Goal: Transaction & Acquisition: Purchase product/service

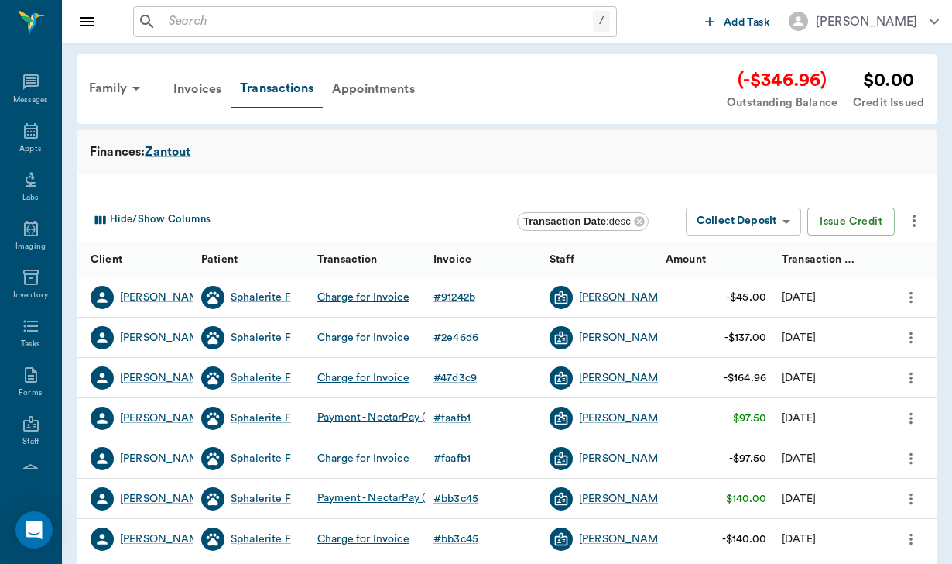
scroll to position [142, 0]
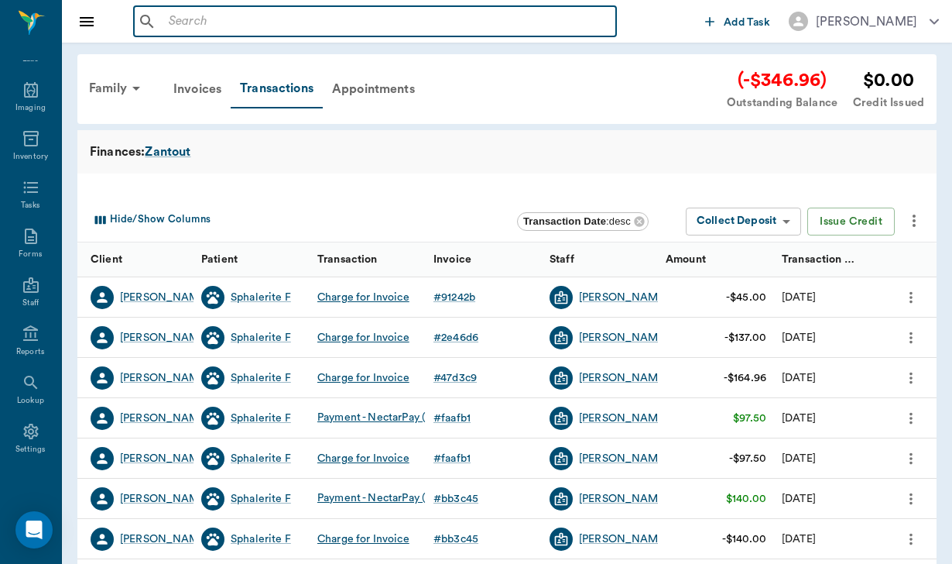
click at [171, 28] on input "text" at bounding box center [386, 22] width 447 height 22
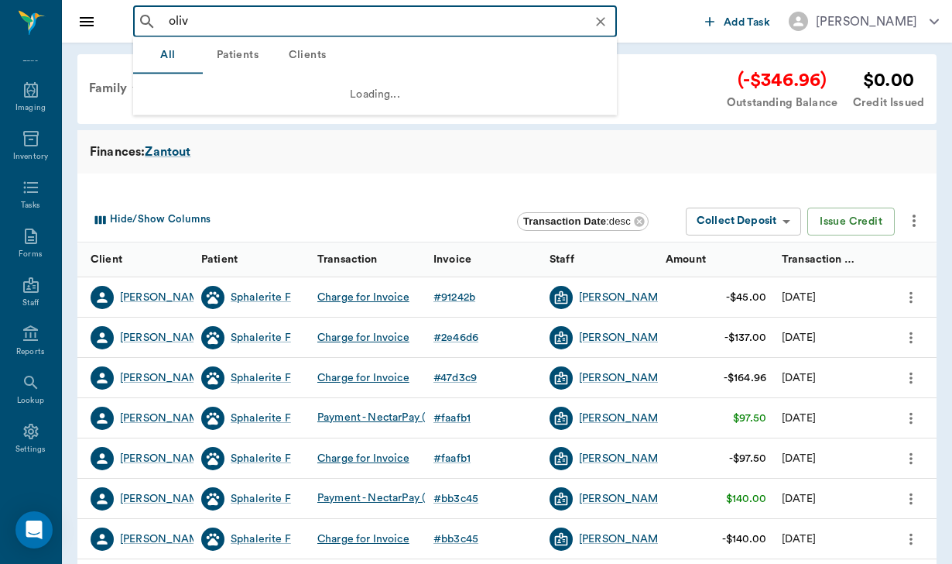
type input "olive"
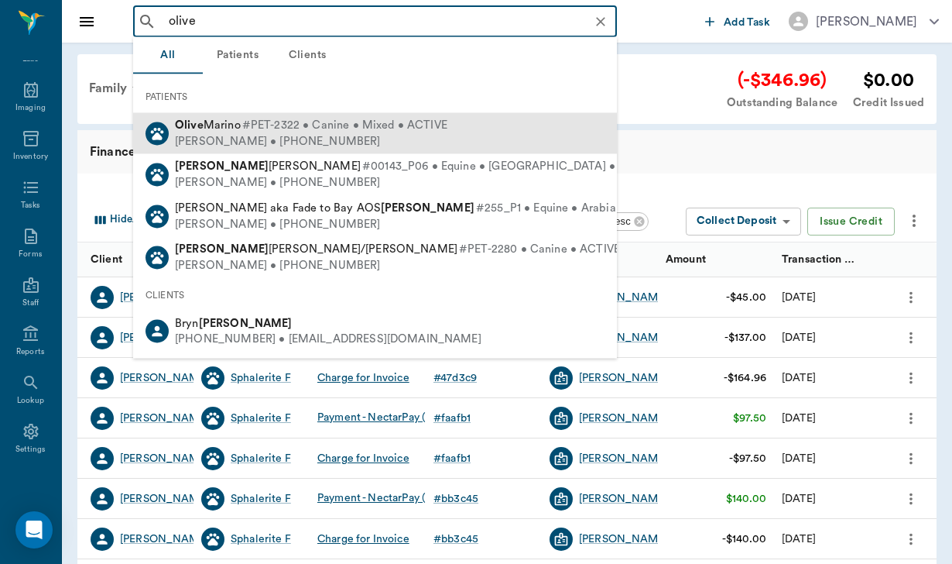
click at [197, 138] on div "[PERSON_NAME] • [PHONE_NUMBER]" at bounding box center [311, 141] width 272 height 16
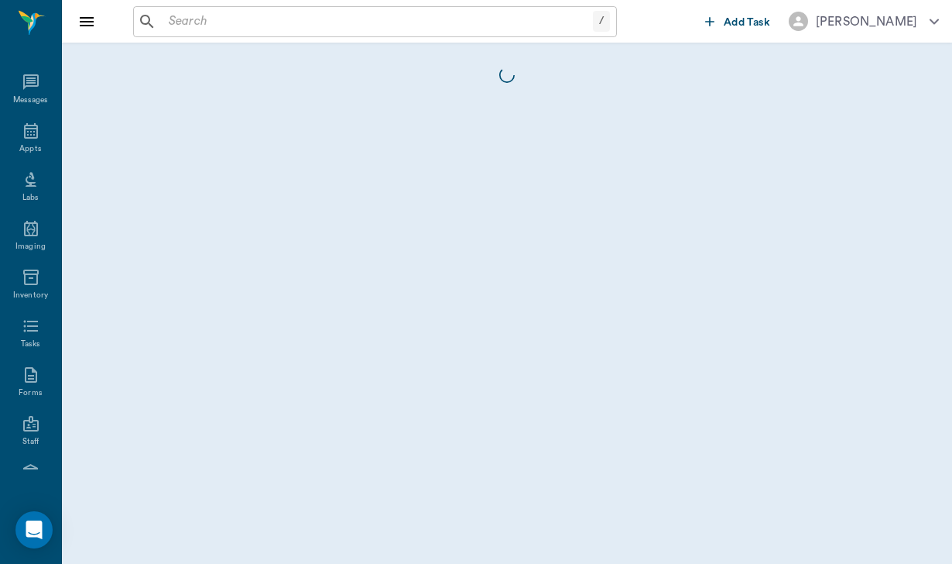
scroll to position [142, 0]
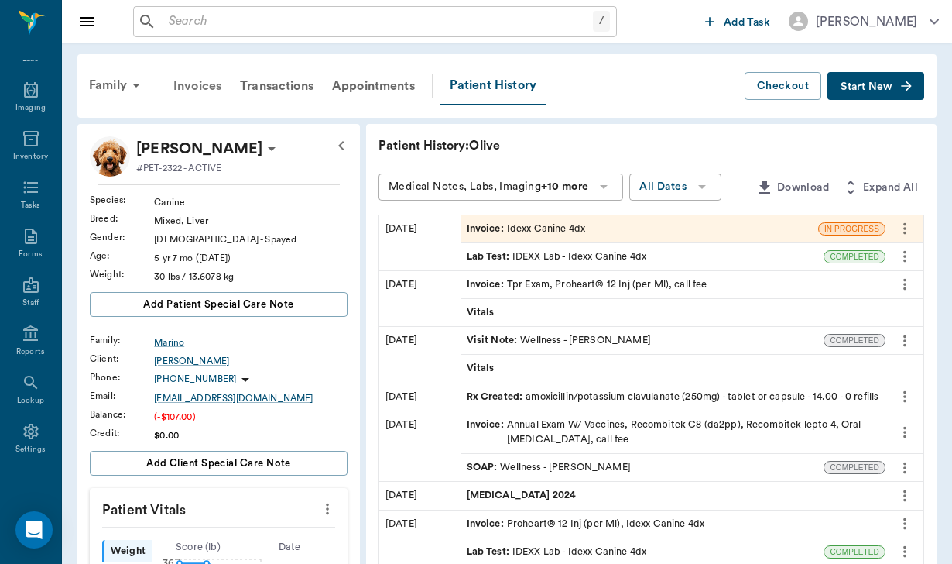
click at [214, 87] on div "Invoices" at bounding box center [197, 85] width 67 height 37
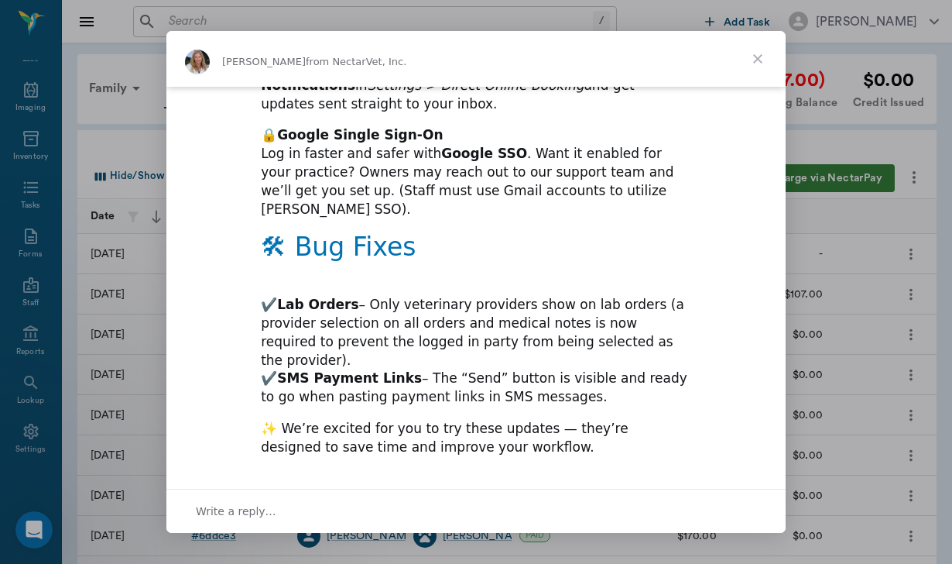
scroll to position [812, 0]
click at [314, 499] on div "Write a reply…" at bounding box center [475, 510] width 619 height 44
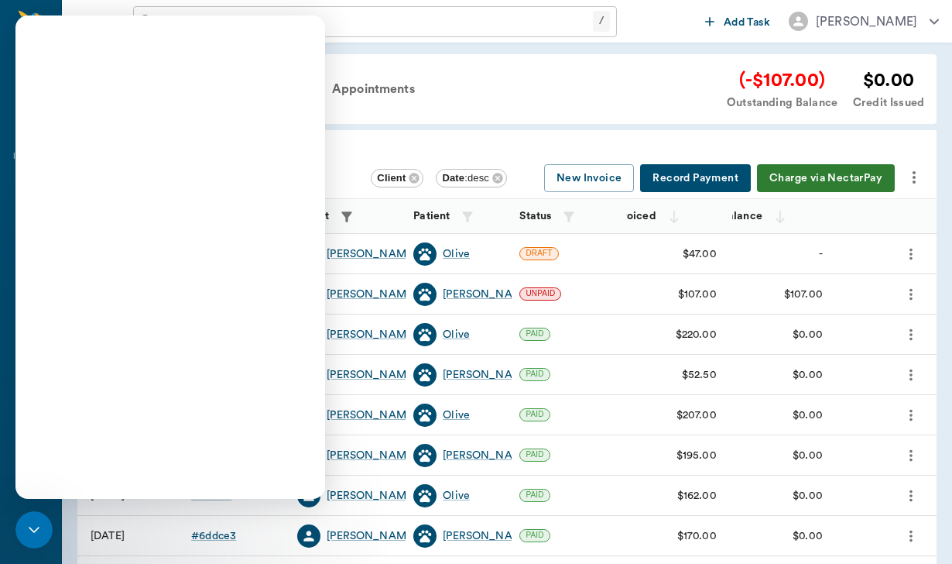
scroll to position [0, 0]
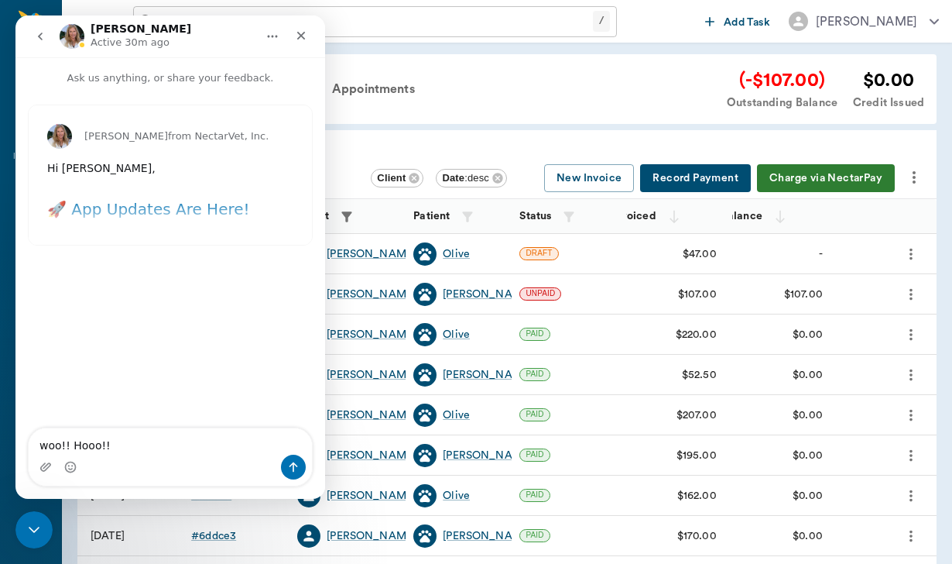
type textarea "woo!! Hooo!!"
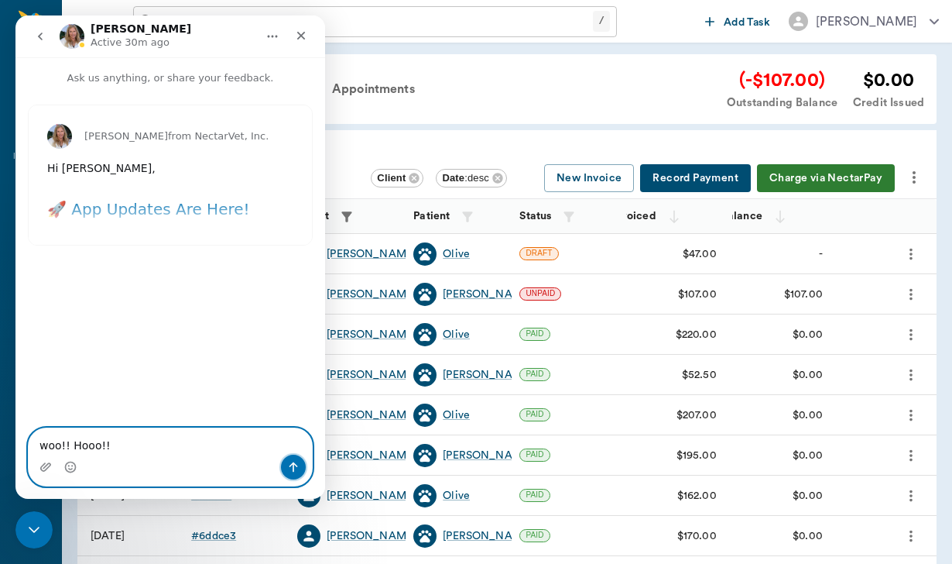
click at [298, 473] on button "Send a message…" at bounding box center [293, 466] width 25 height 25
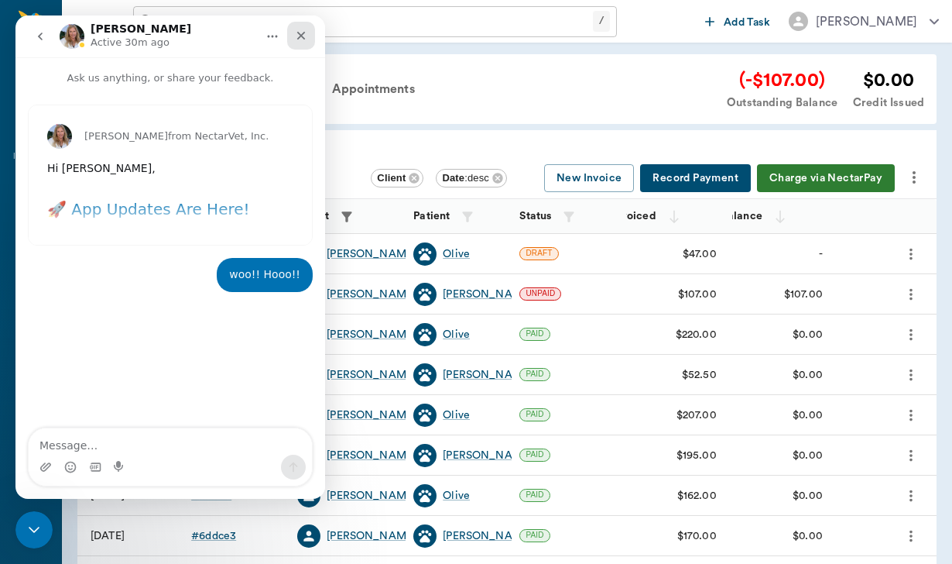
click at [300, 41] on icon "Close" at bounding box center [301, 35] width 12 height 12
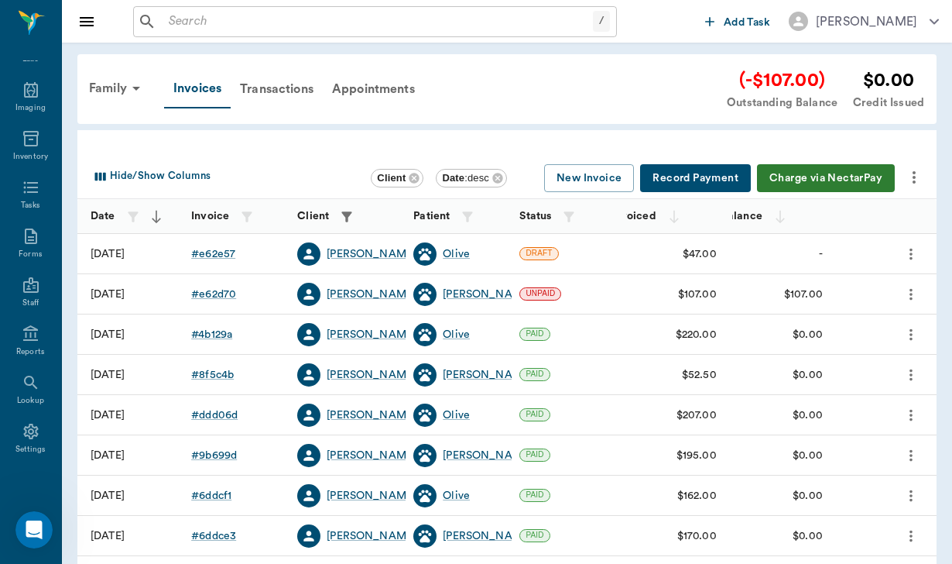
click at [216, 244] on div "# e62e57" at bounding box center [236, 254] width 106 height 40
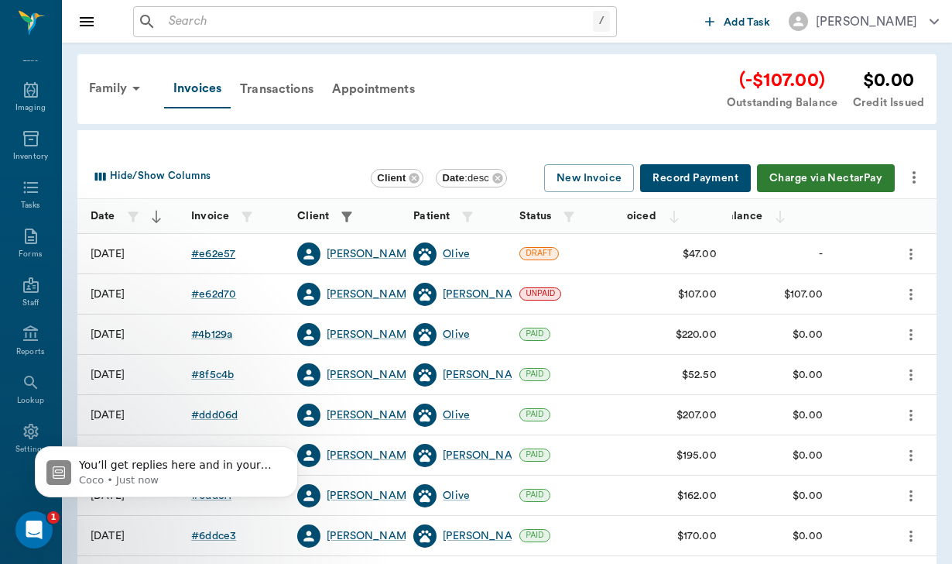
click at [217, 256] on div "# e62e57" at bounding box center [213, 253] width 44 height 15
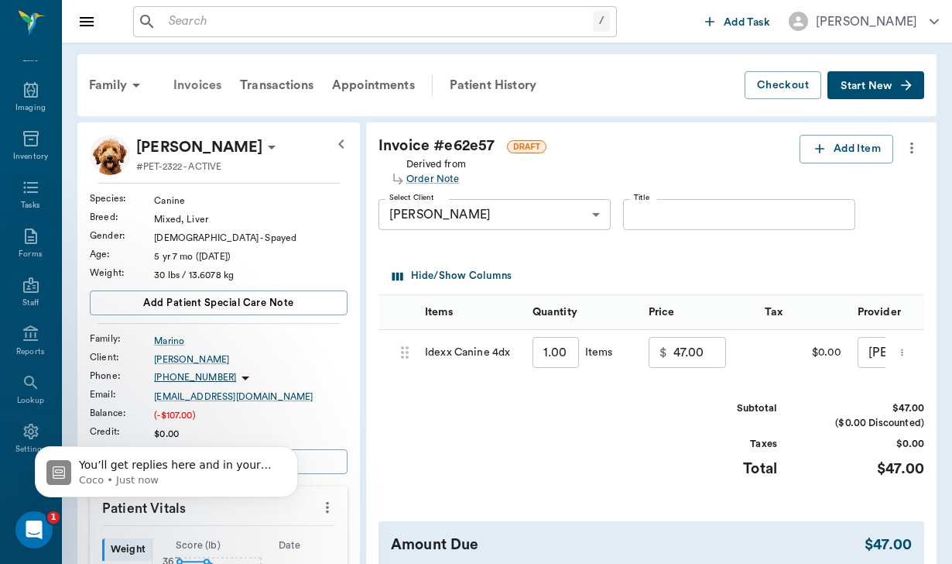
click at [197, 83] on div "Invoices" at bounding box center [197, 85] width 67 height 37
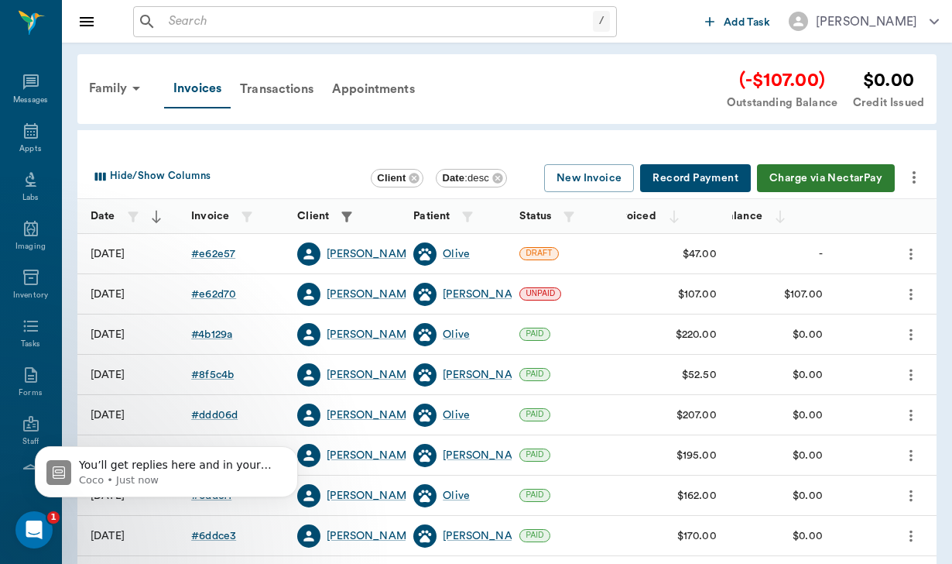
scroll to position [142, 0]
click at [912, 176] on icon "more" at bounding box center [914, 177] width 19 height 19
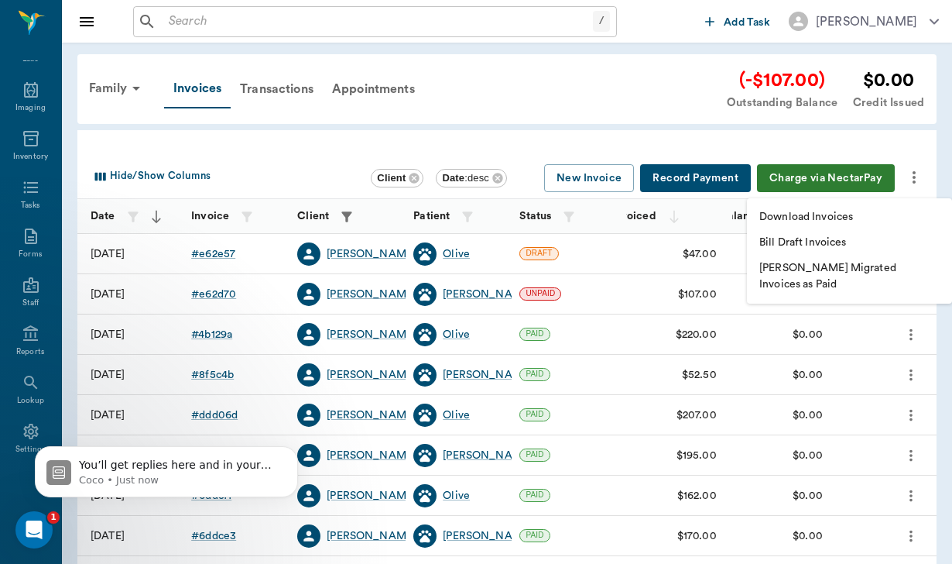
click at [812, 213] on p "Download Invoices" at bounding box center [806, 217] width 94 height 16
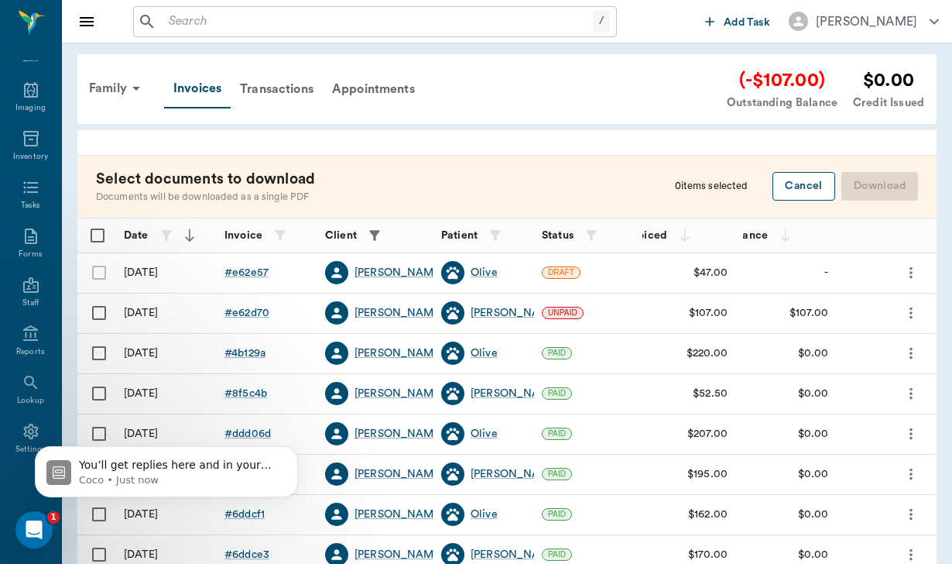
click at [809, 185] on button "Cancel" at bounding box center [804, 186] width 62 height 29
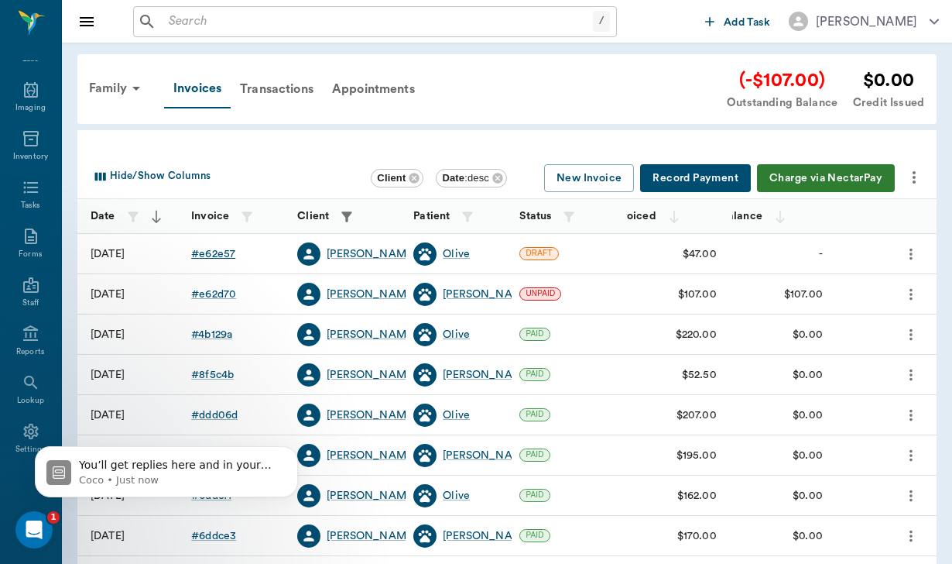
click at [225, 255] on div "# e62e57" at bounding box center [213, 253] width 44 height 15
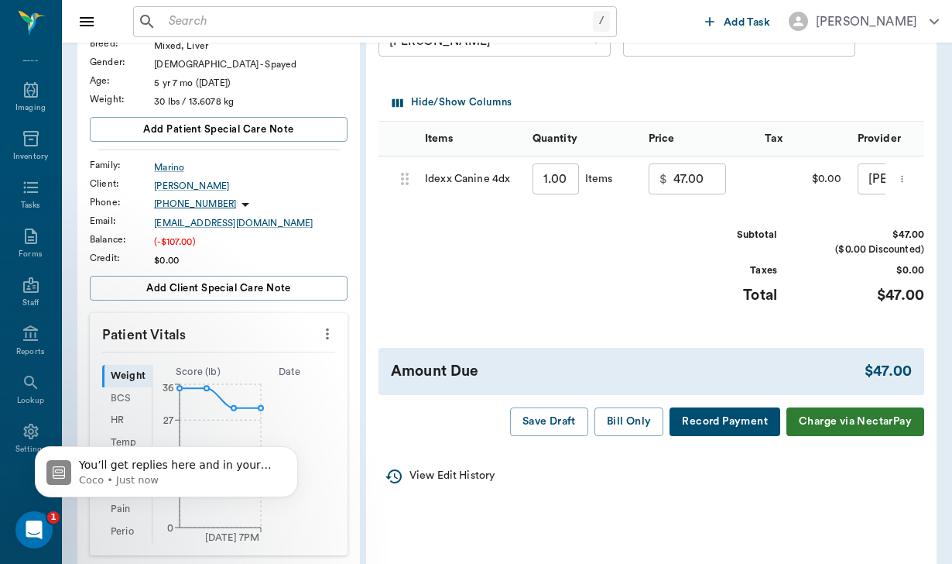
scroll to position [174, 0]
click at [635, 415] on button "Bill Only" at bounding box center [630, 420] width 70 height 29
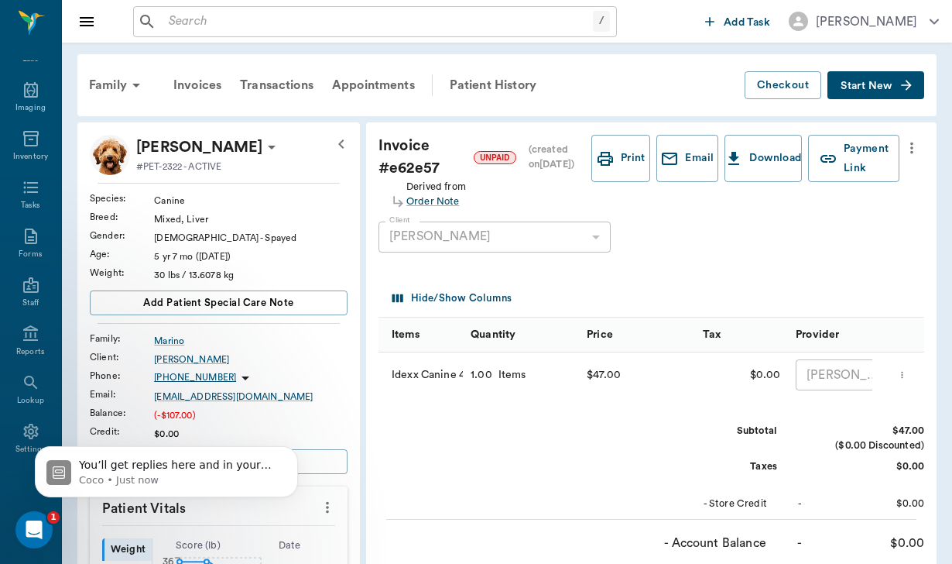
scroll to position [0, 0]
click at [204, 87] on div "Invoices" at bounding box center [197, 85] width 67 height 37
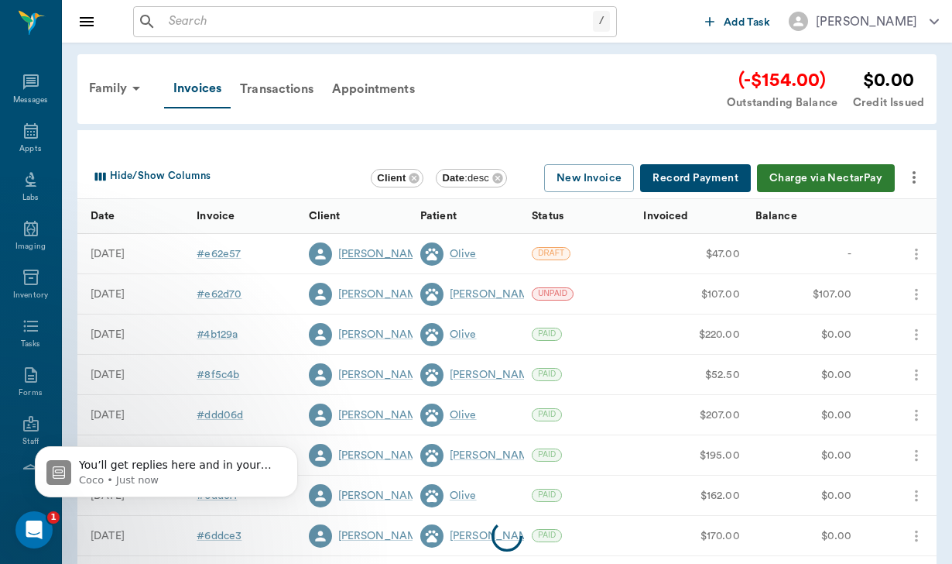
scroll to position [142, 0]
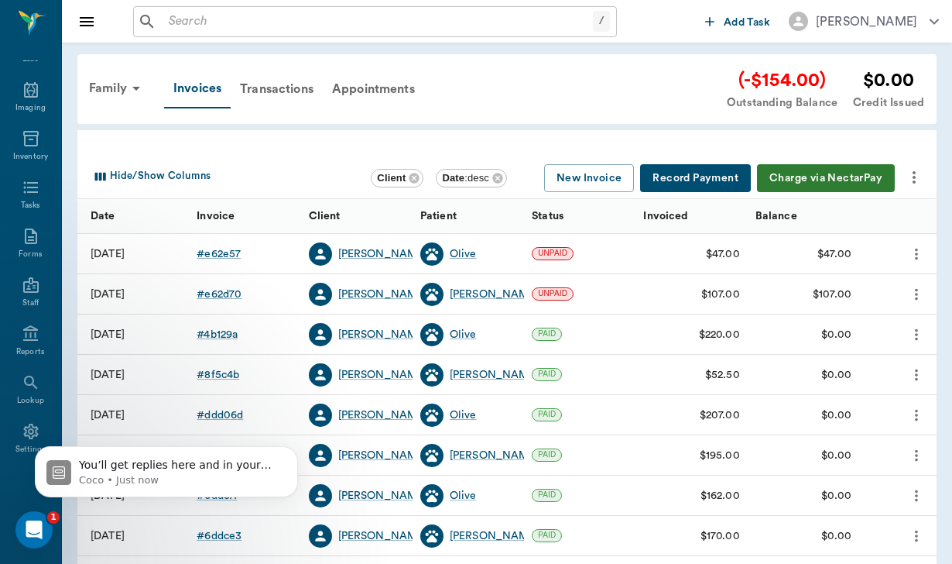
click at [918, 175] on icon "more" at bounding box center [914, 177] width 19 height 19
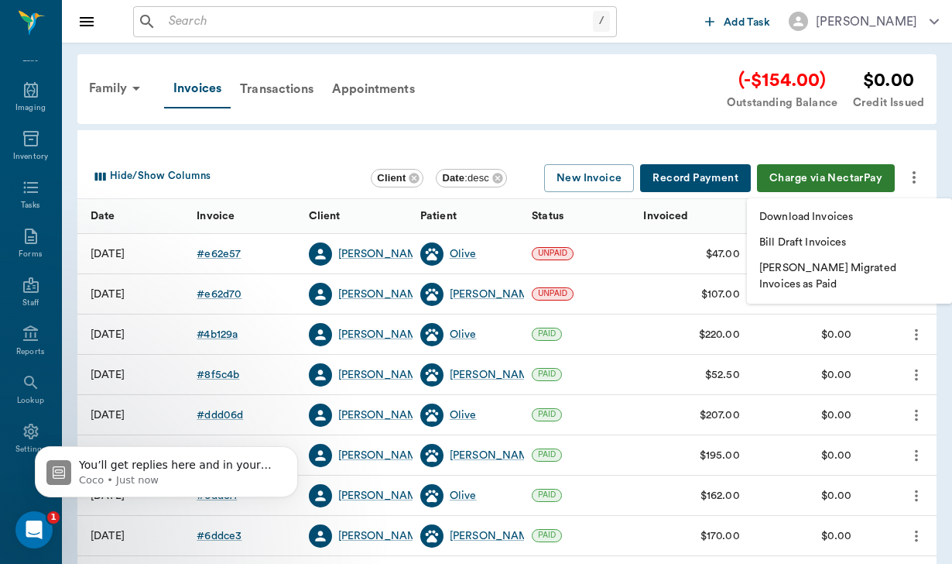
click at [811, 214] on p "Download Invoices" at bounding box center [806, 217] width 94 height 16
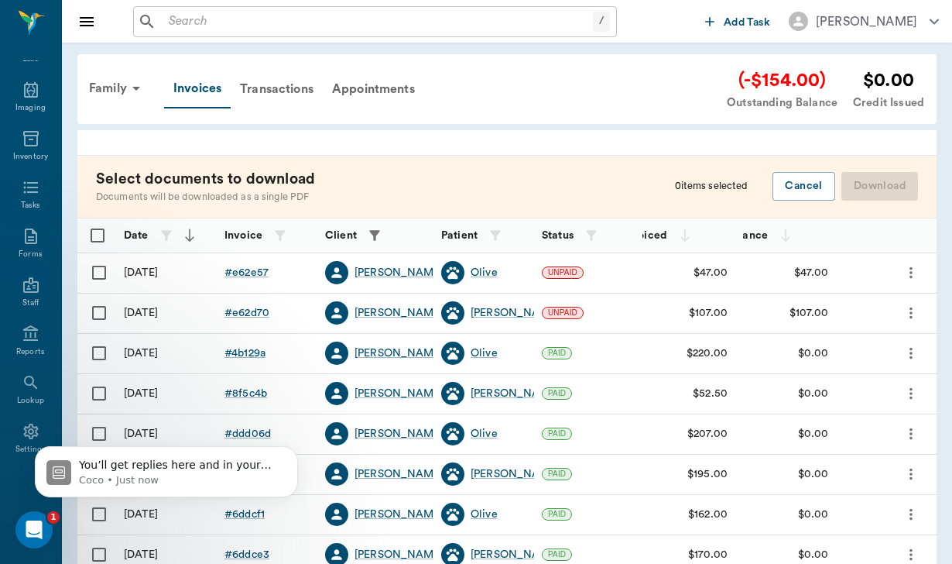
click at [102, 269] on input "Select row" at bounding box center [99, 272] width 33 height 33
checkbox input "false"
checkbox input "true"
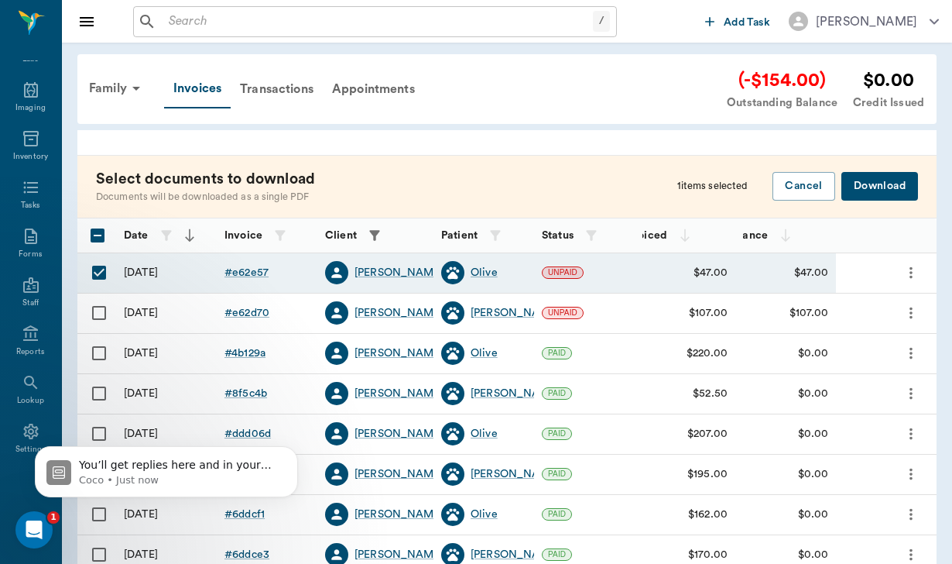
click at [102, 314] on input "Select row" at bounding box center [99, 312] width 33 height 33
checkbox input "true"
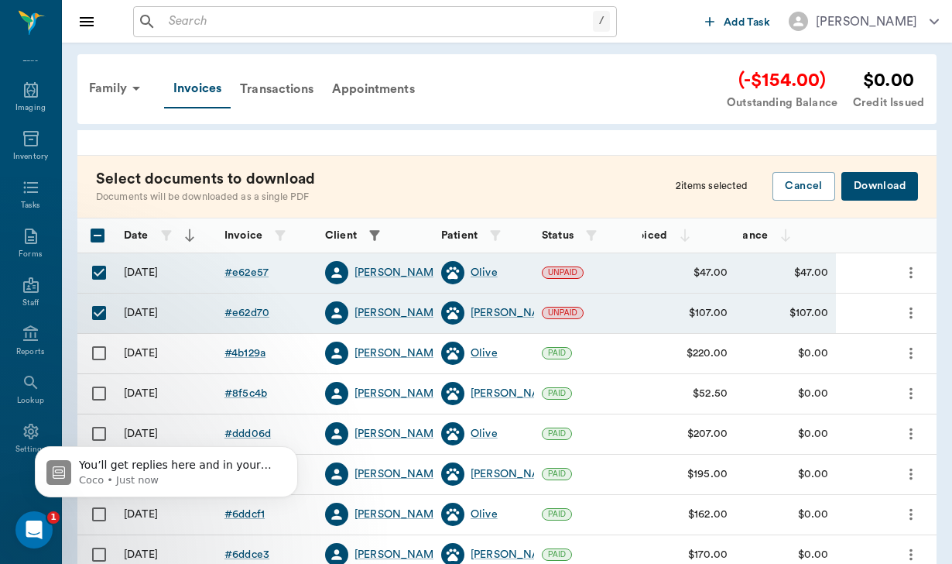
click at [894, 184] on button "Download" at bounding box center [879, 186] width 77 height 29
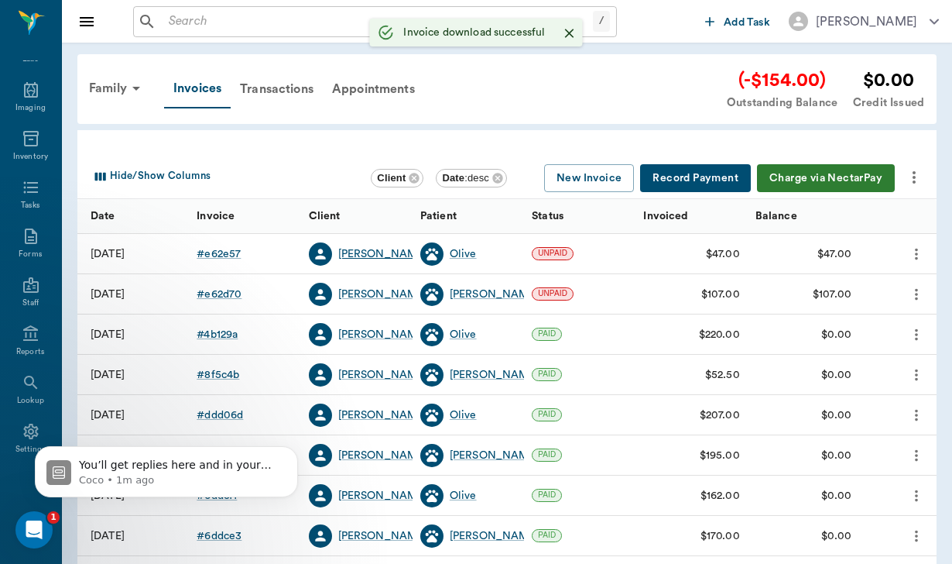
click at [367, 255] on div "[PERSON_NAME]" at bounding box center [382, 253] width 89 height 15
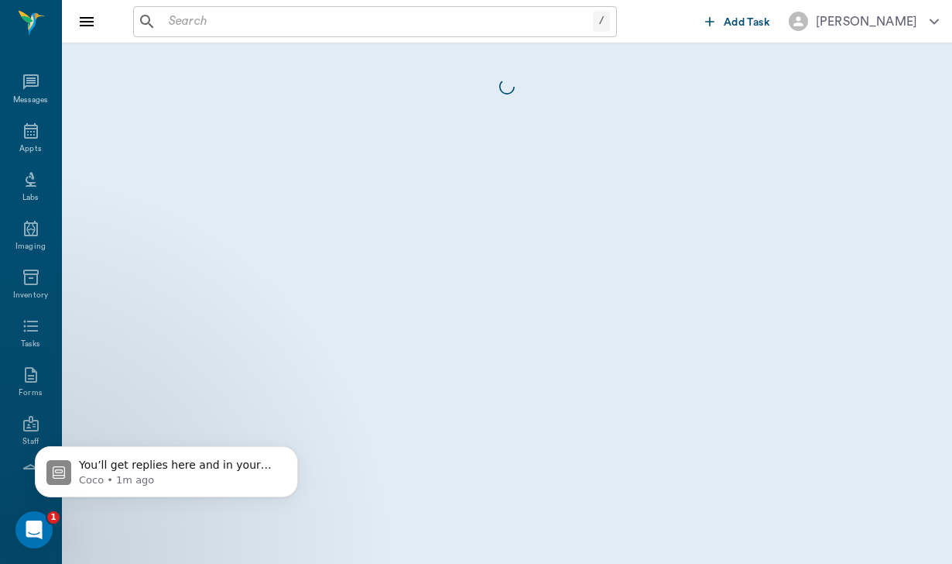
scroll to position [142, 0]
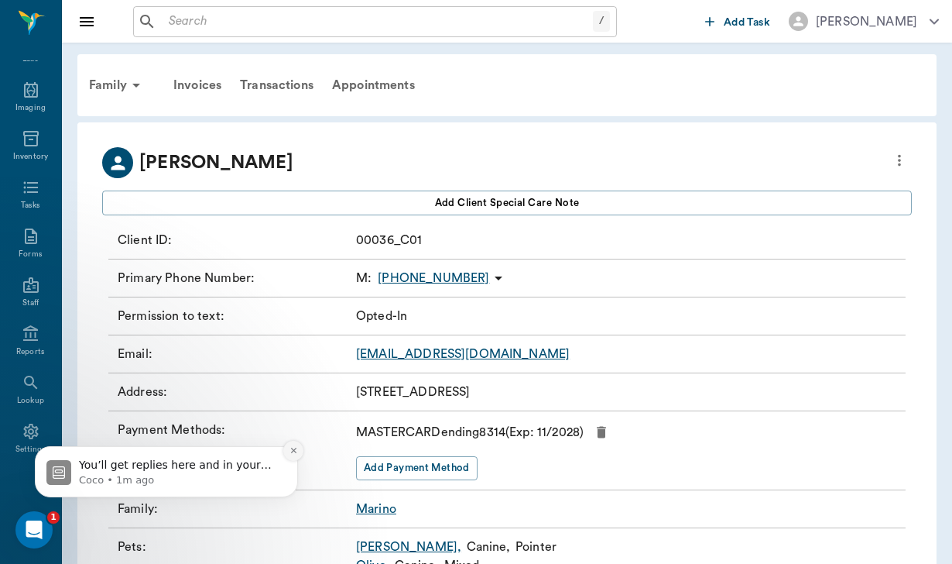
click at [295, 449] on icon "Dismiss notification" at bounding box center [294, 450] width 9 height 9
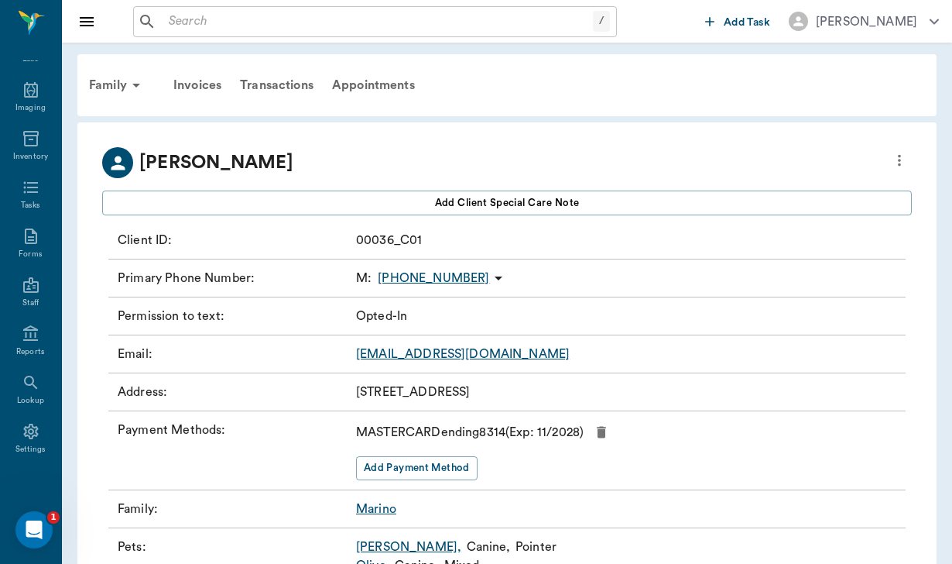
click at [464, 356] on link "[EMAIL_ADDRESS][DOMAIN_NAME]" at bounding box center [463, 354] width 214 height 12
click at [34, 192] on icon at bounding box center [30, 188] width 15 height 12
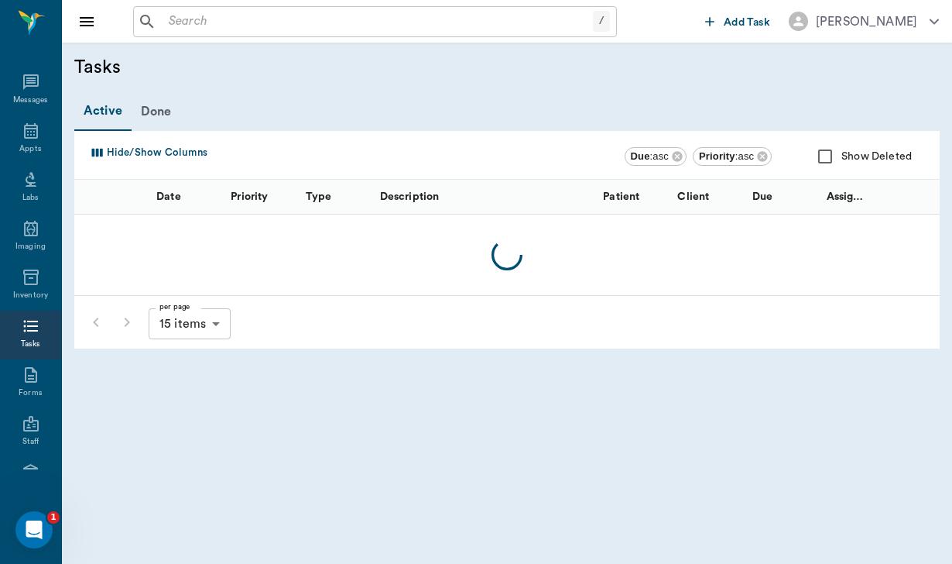
scroll to position [142, 0]
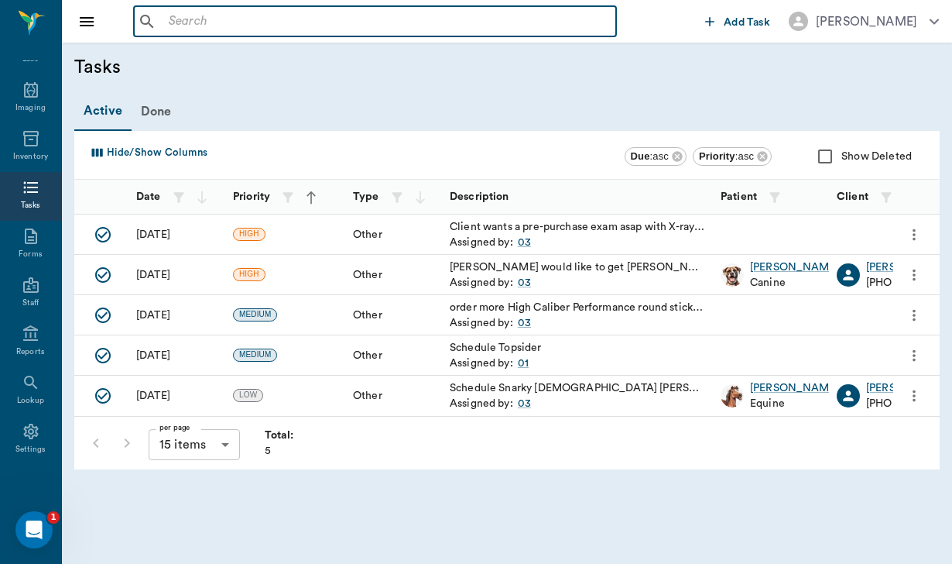
click at [205, 21] on input "text" at bounding box center [386, 22] width 447 height 22
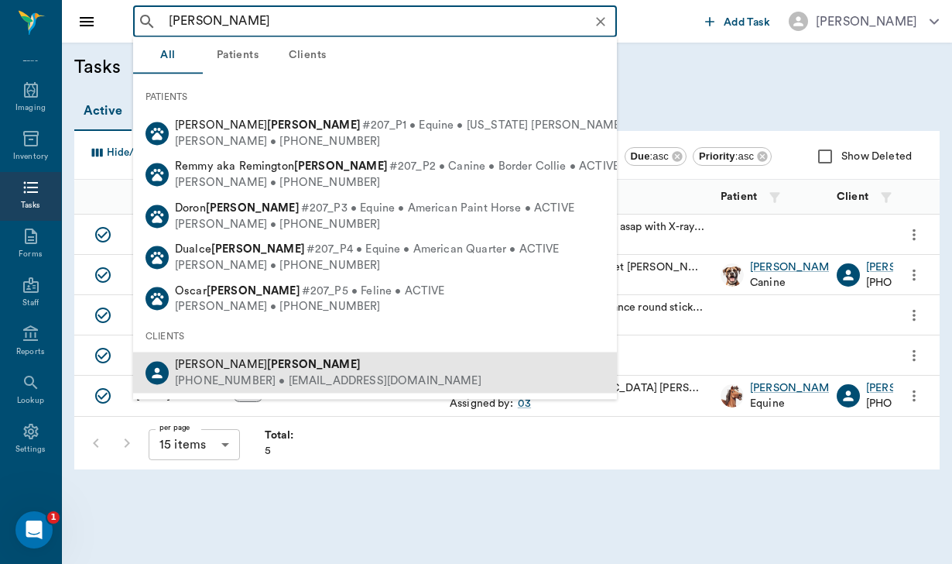
click at [258, 372] on div "[PHONE_NUMBER] • [EMAIL_ADDRESS][DOMAIN_NAME]" at bounding box center [328, 380] width 307 height 16
type input "[PERSON_NAME]"
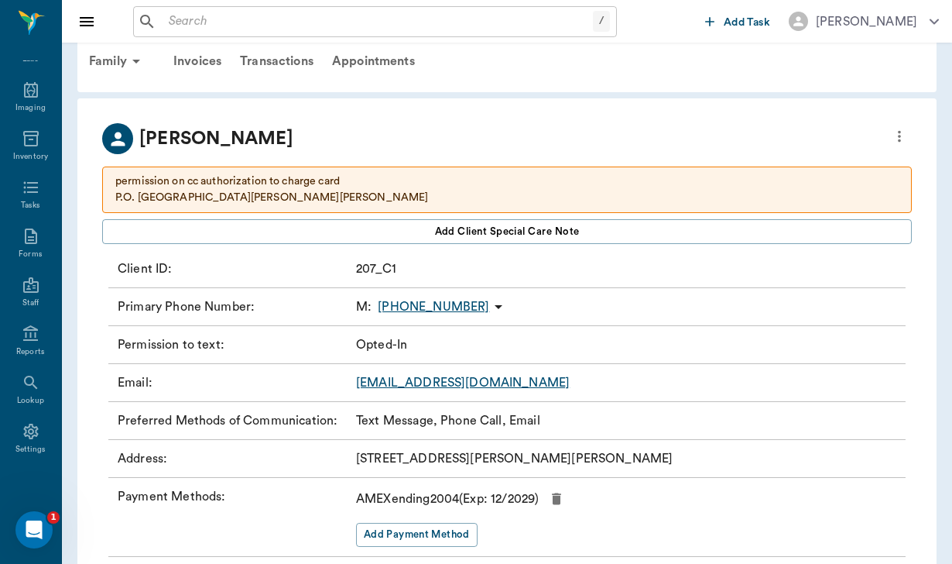
scroll to position [27, 0]
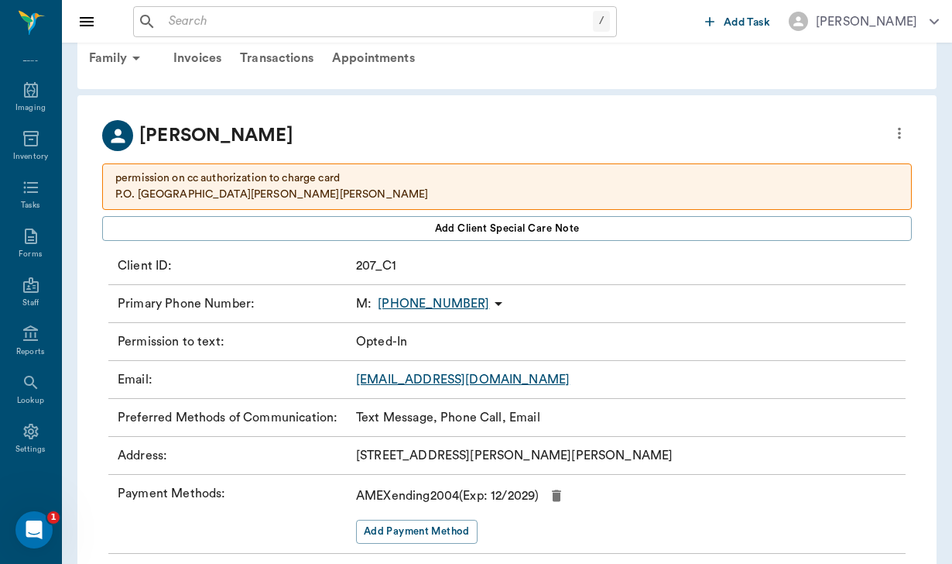
click at [182, 21] on input "text" at bounding box center [378, 22] width 430 height 22
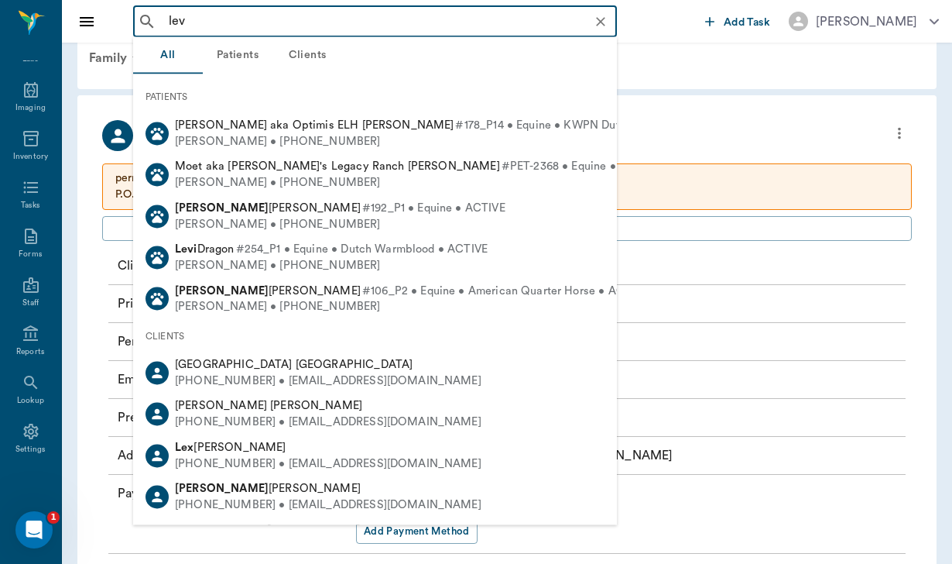
type input "levi"
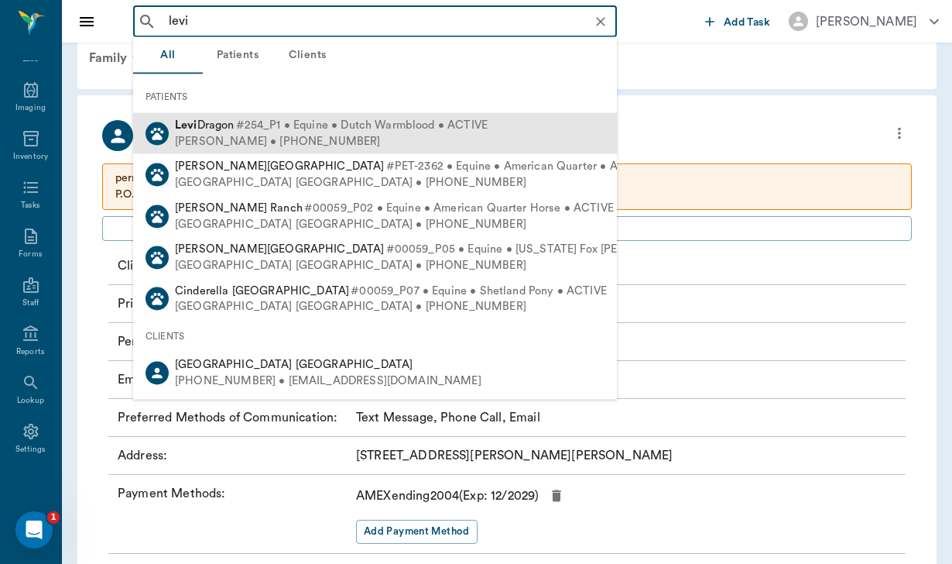
click at [235, 137] on div "[PERSON_NAME] • [PHONE_NUMBER]" at bounding box center [331, 141] width 313 height 16
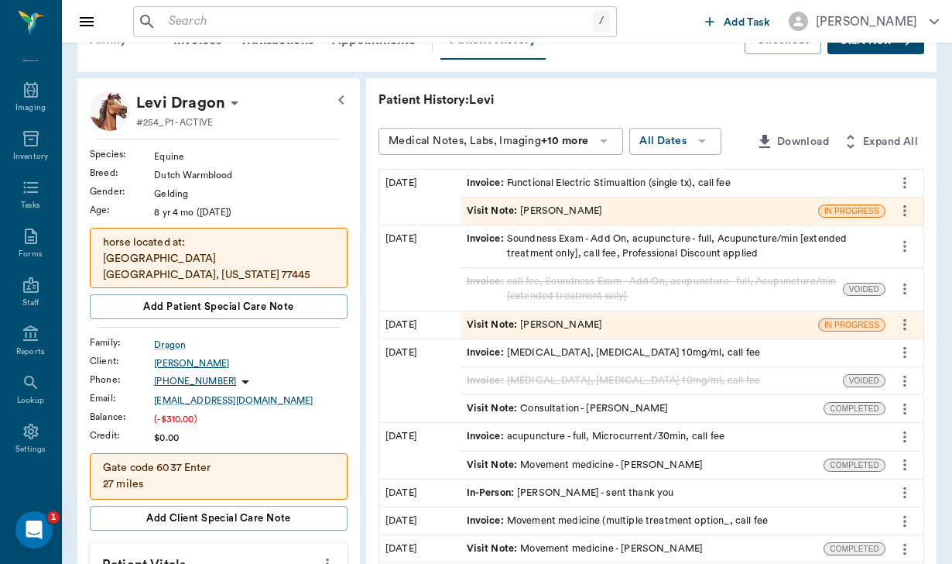
scroll to position [46, 0]
click at [220, 20] on input "text" at bounding box center [378, 22] width 430 height 22
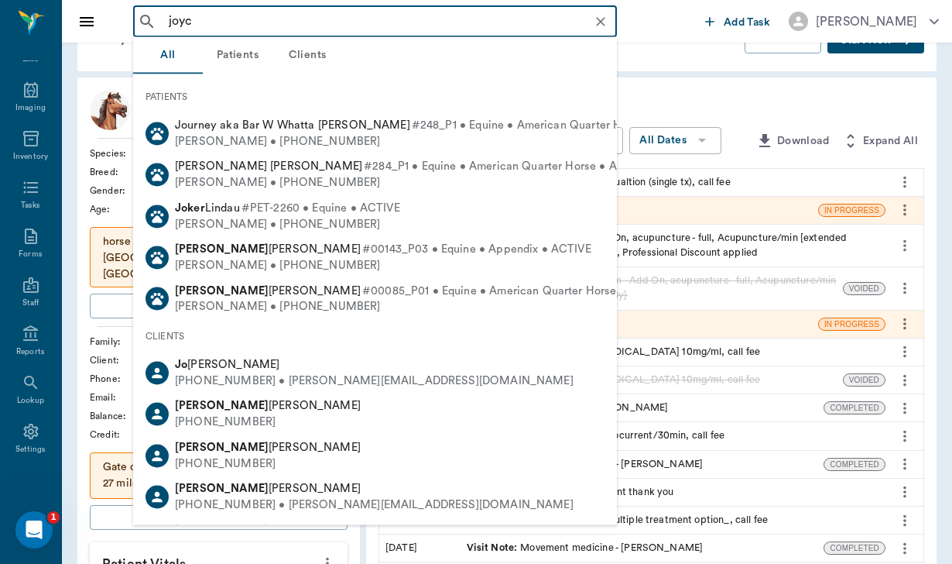
type input "[PERSON_NAME]"
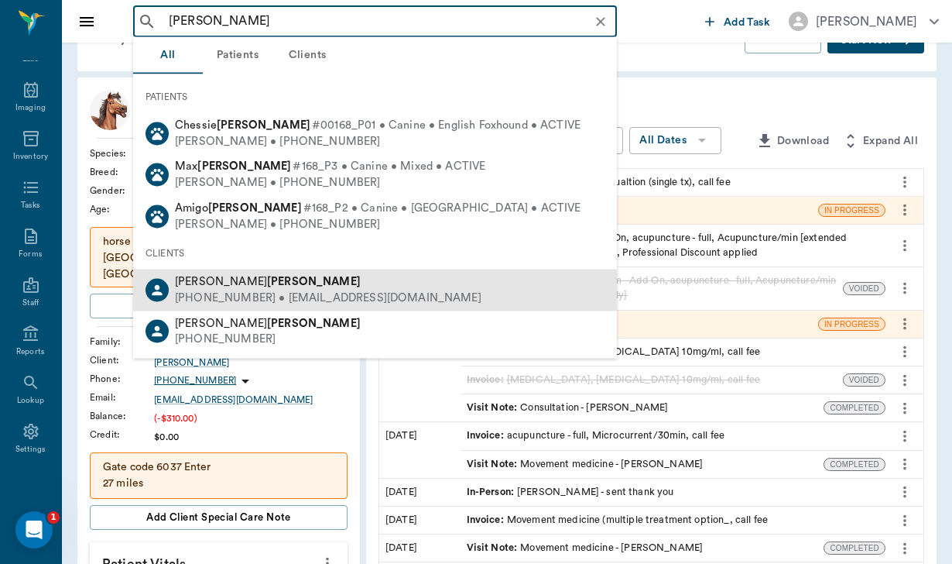
click at [231, 290] on div "[PHONE_NUMBER] • [EMAIL_ADDRESS][DOMAIN_NAME]" at bounding box center [328, 298] width 307 height 16
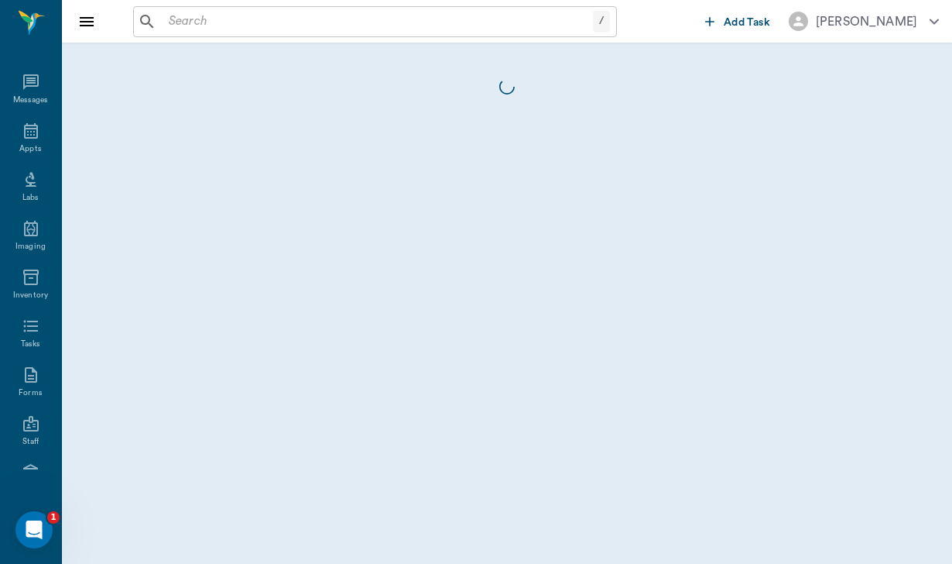
scroll to position [142, 0]
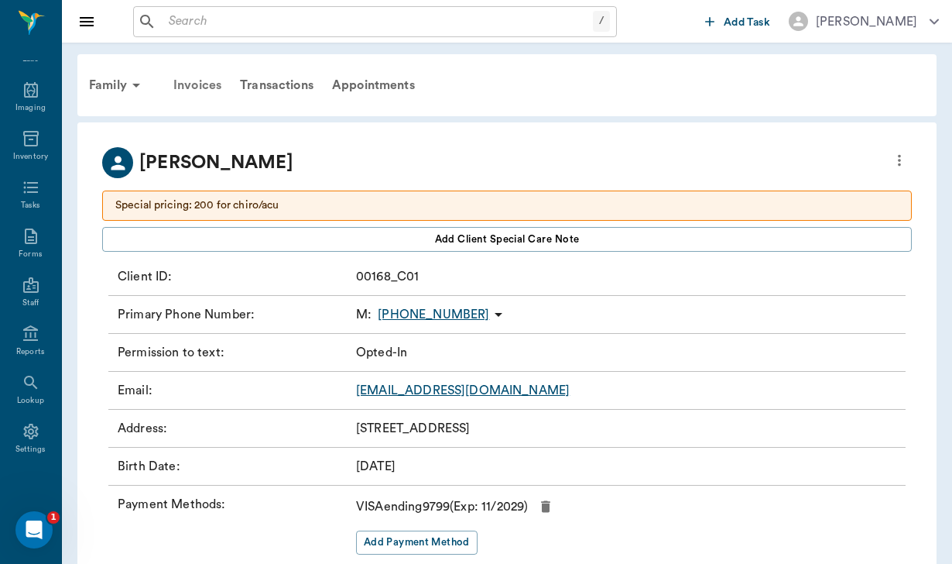
click at [203, 84] on div "Invoices" at bounding box center [197, 85] width 67 height 37
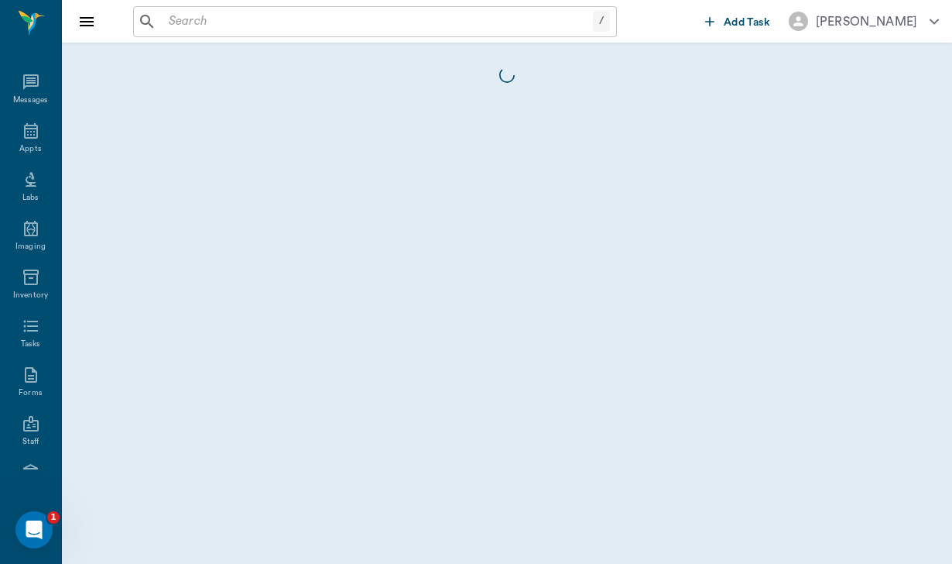
scroll to position [142, 0]
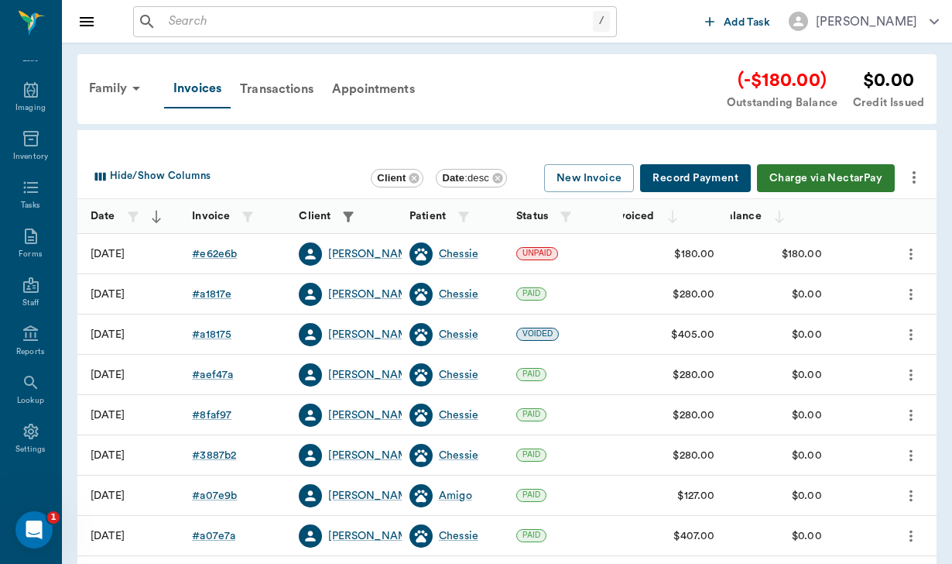
click at [821, 175] on button "Charge via NectarPay" at bounding box center [826, 178] width 138 height 29
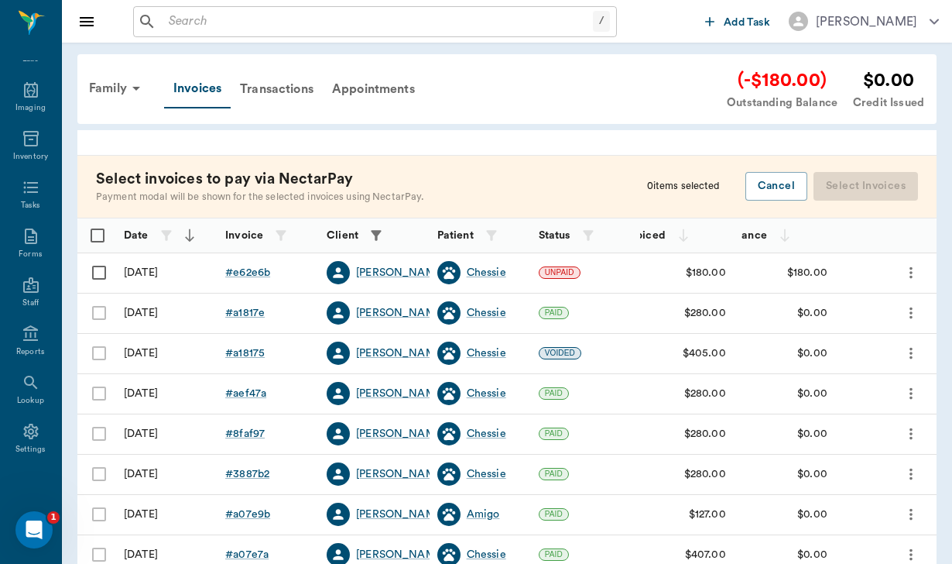
click at [99, 276] on input "Select row" at bounding box center [99, 272] width 33 height 33
checkbox input "false"
checkbox input "true"
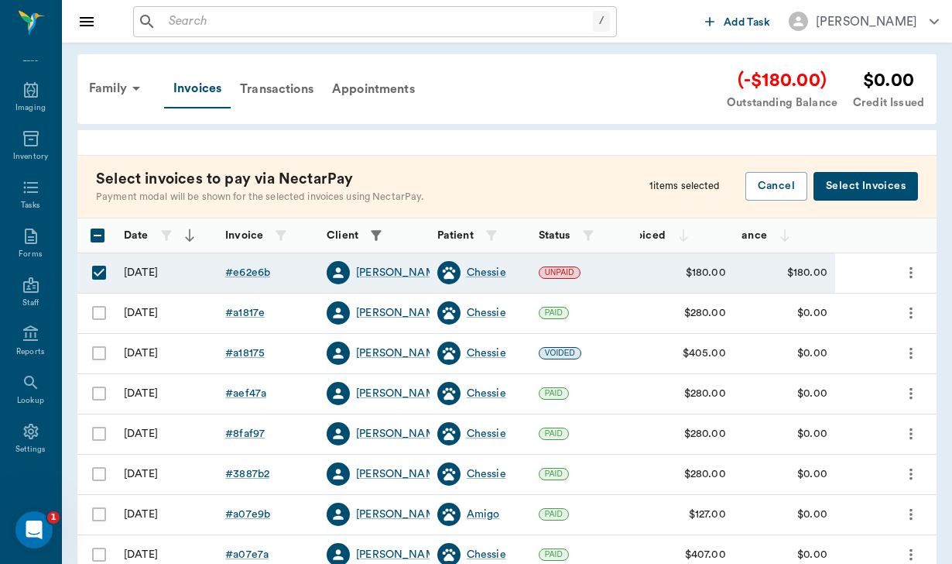
click at [890, 189] on button "Select Invoices" at bounding box center [866, 186] width 105 height 29
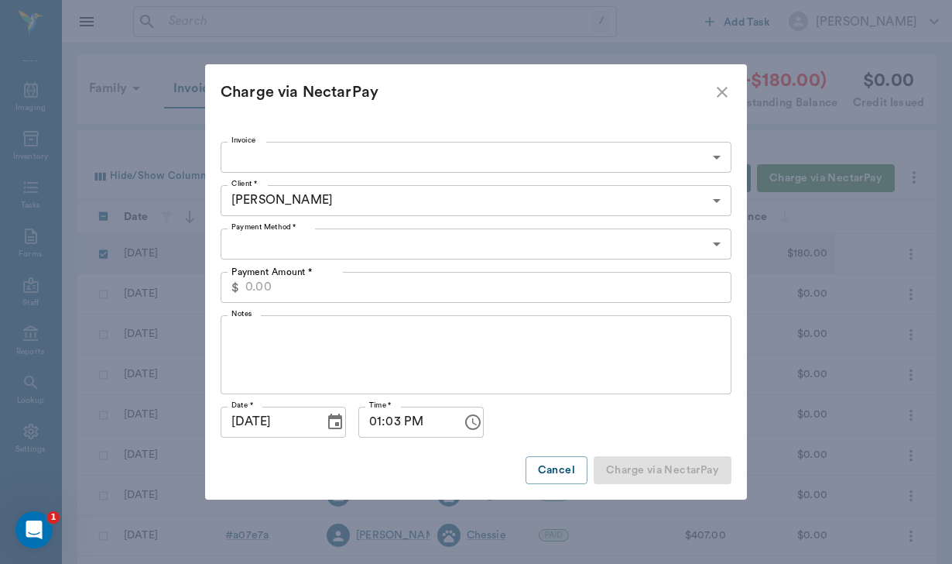
type input "68d325556639670264e62e6b"
type input "180.00"
type input "CREDIT_CARDS_ON_FILE"
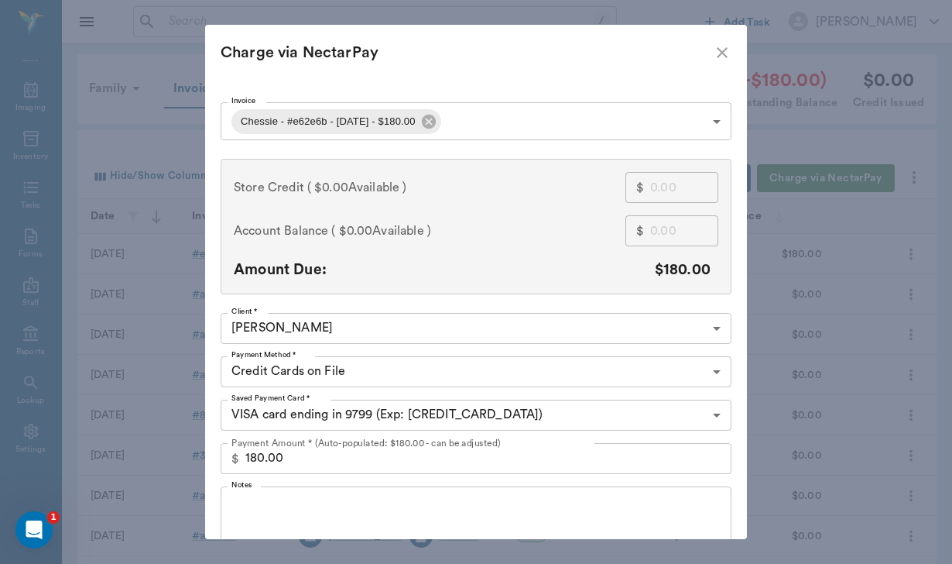
click at [259, 480] on div "Notes x Notes" at bounding box center [476, 525] width 511 height 91
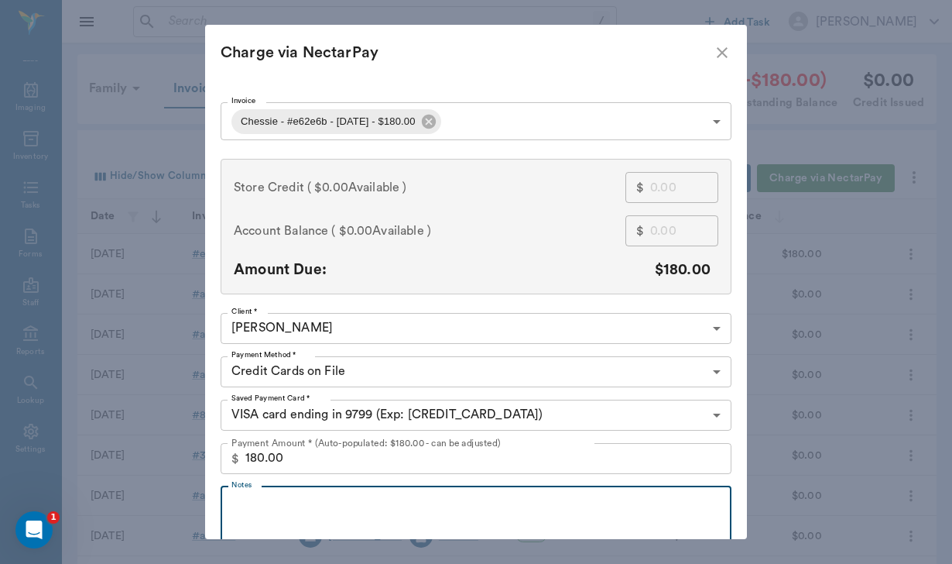
click at [255, 499] on textarea "Notes" at bounding box center [475, 525] width 489 height 53
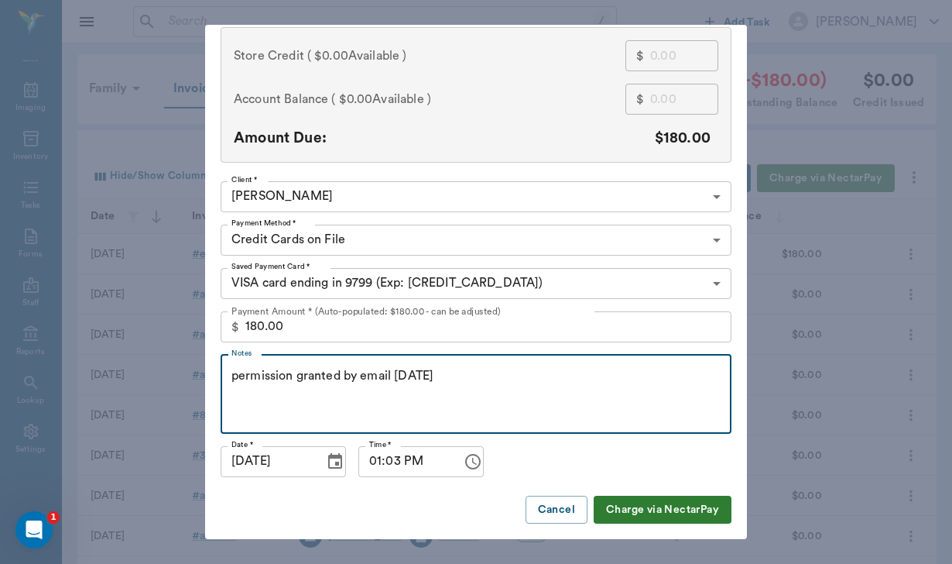
scroll to position [131, 0]
type textarea "permission granted by email [DATE]"
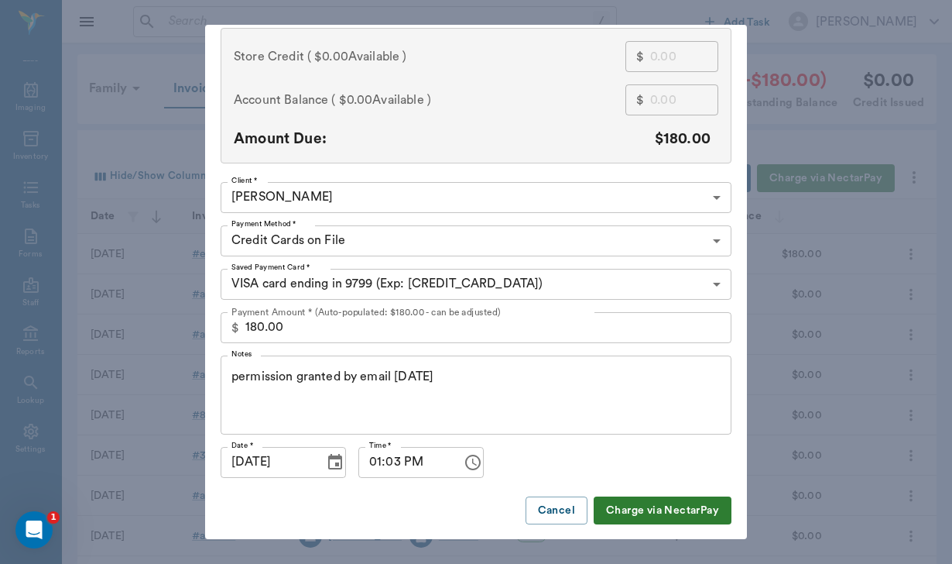
click at [689, 507] on button "Charge via NectarPay" at bounding box center [663, 510] width 138 height 29
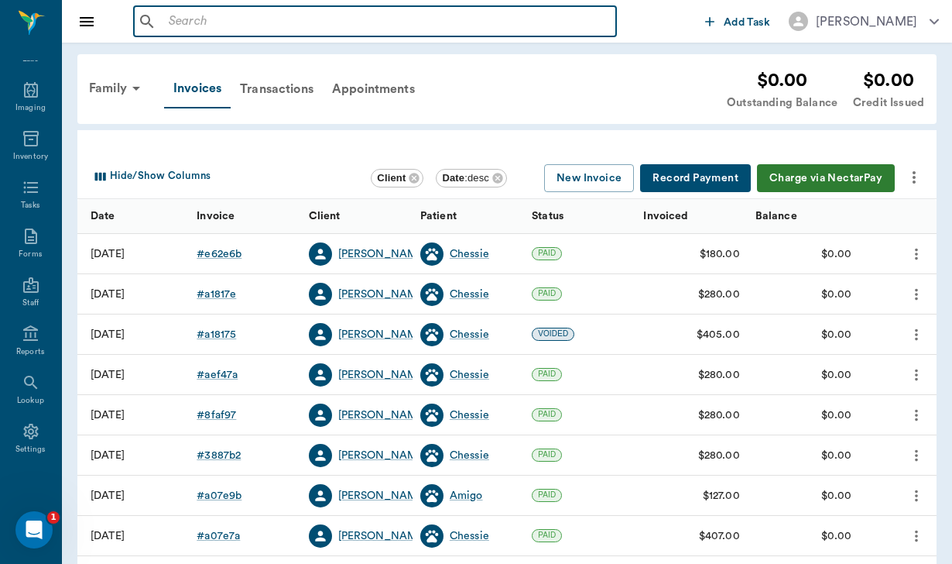
click at [195, 12] on input "text" at bounding box center [386, 22] width 447 height 22
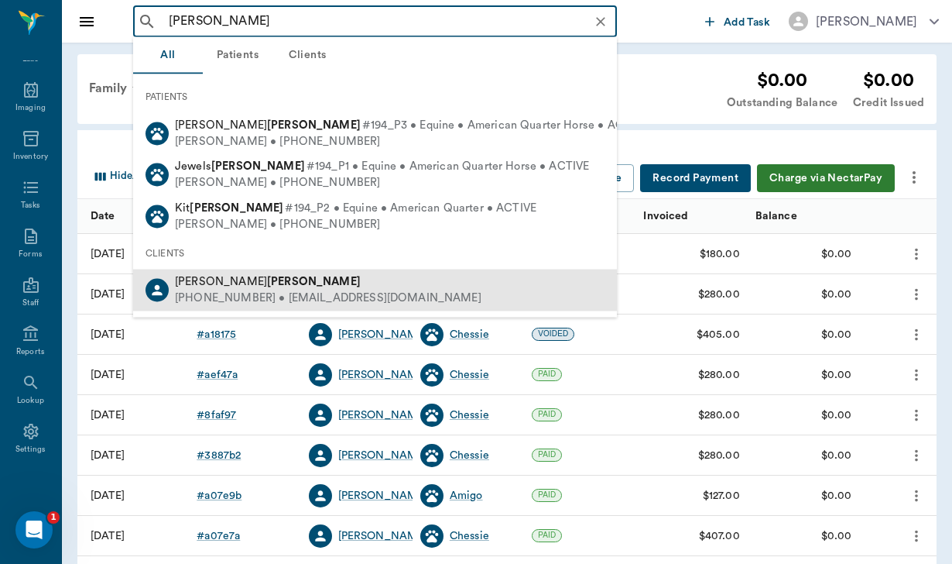
click at [269, 291] on div "[PHONE_NUMBER] • [EMAIL_ADDRESS][DOMAIN_NAME]" at bounding box center [328, 298] width 307 height 16
type input "[PERSON_NAME]"
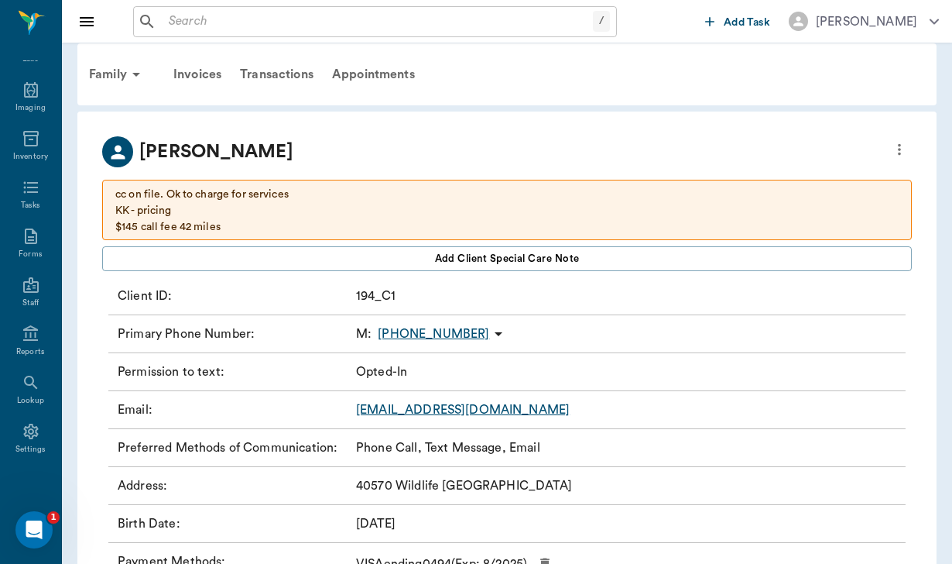
scroll to position [15, 0]
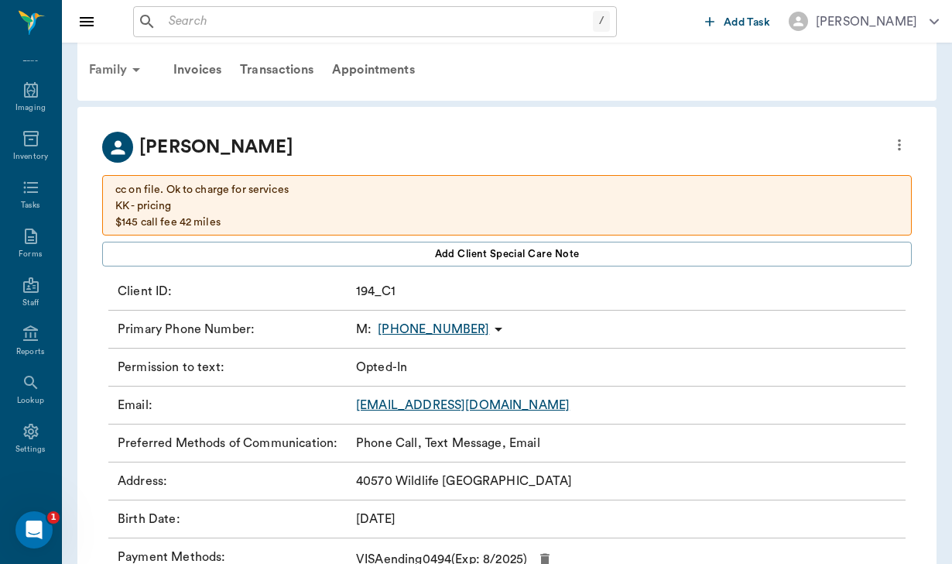
click at [119, 70] on div "Family" at bounding box center [117, 69] width 75 height 37
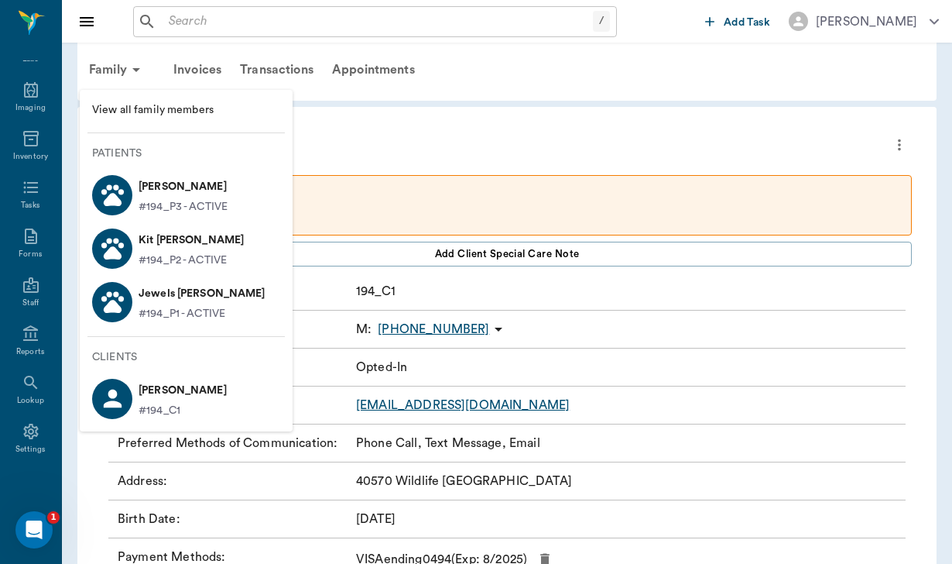
click at [374, 173] on div at bounding box center [476, 282] width 952 height 564
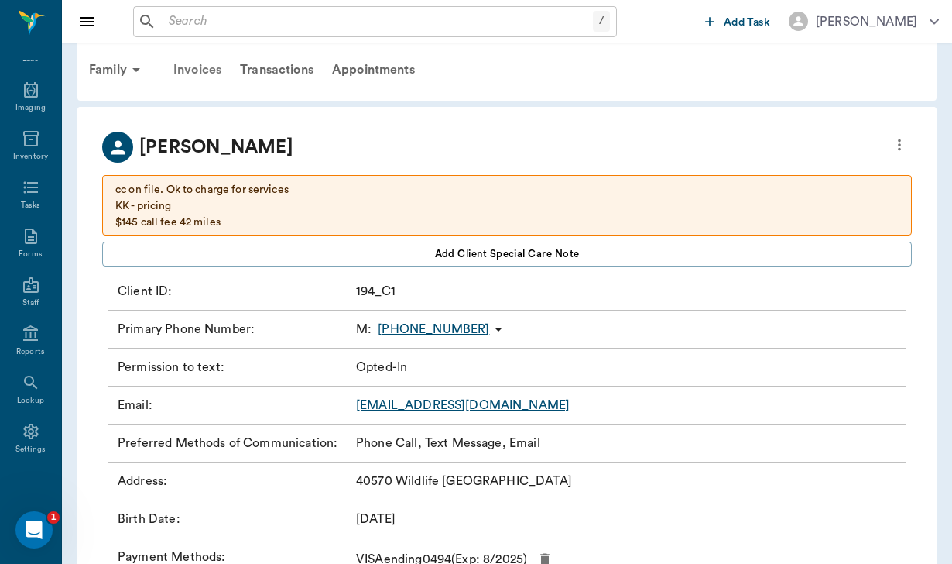
click at [177, 65] on div "Invoices" at bounding box center [197, 69] width 67 height 37
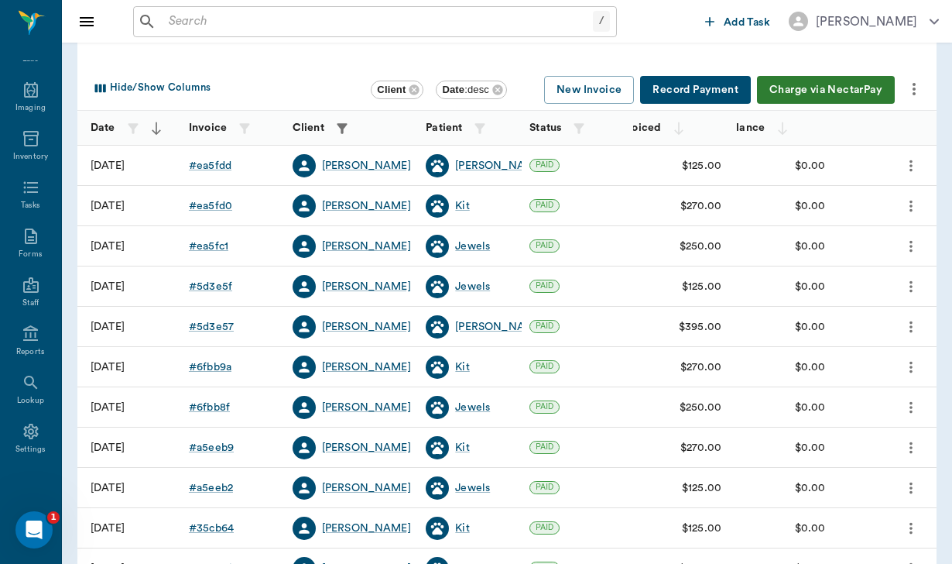
scroll to position [84, 0]
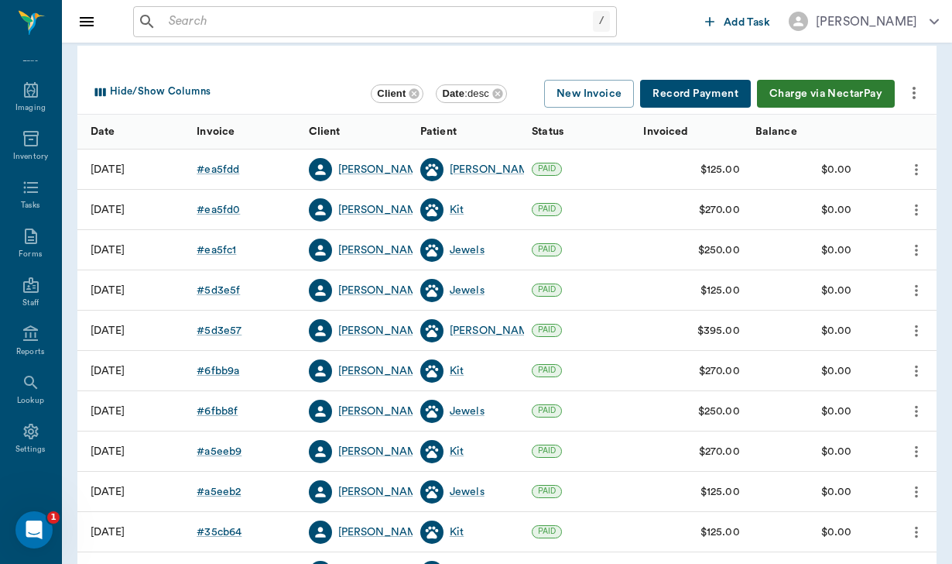
click at [197, 25] on input "text" at bounding box center [378, 22] width 430 height 22
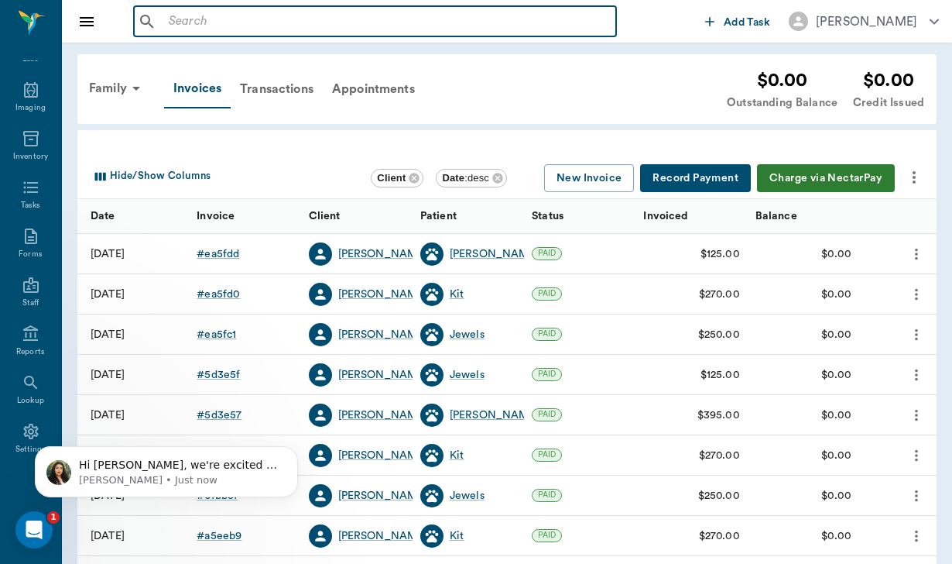
scroll to position [0, 0]
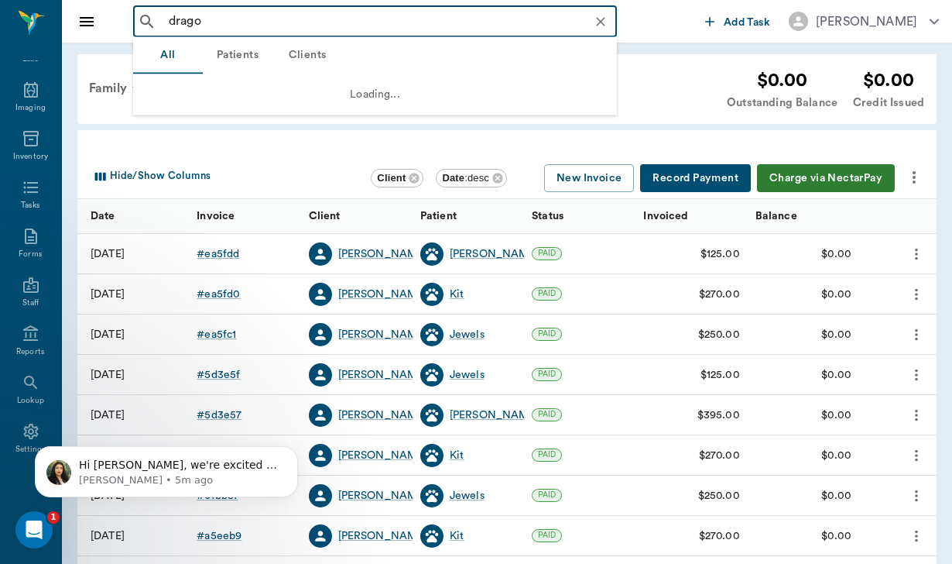
type input "dragon"
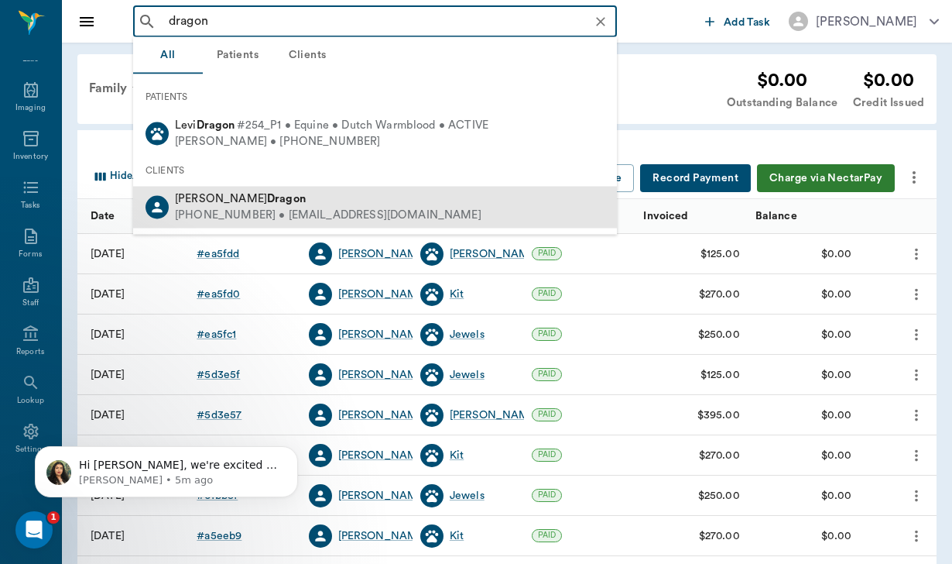
click at [298, 199] on div "[PERSON_NAME]" at bounding box center [328, 199] width 307 height 16
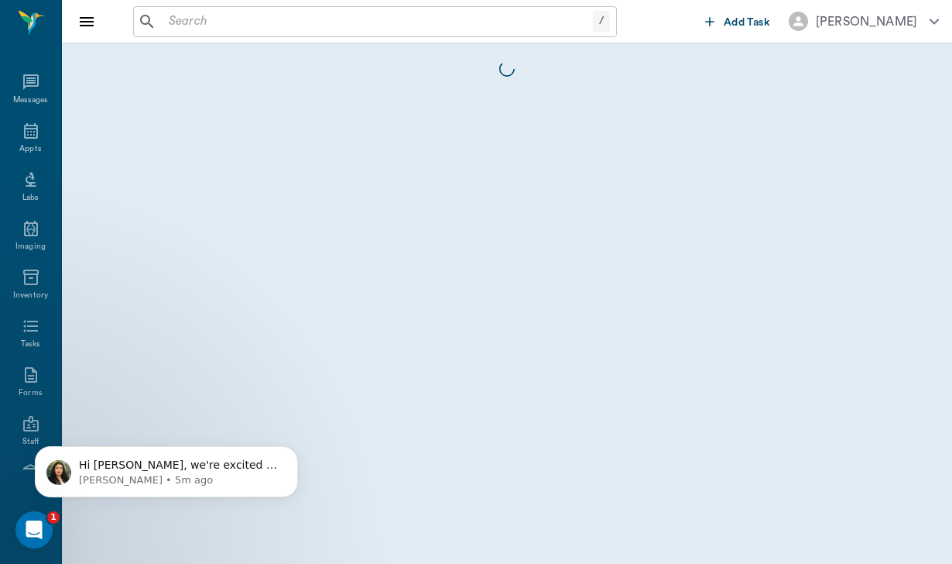
scroll to position [142, 0]
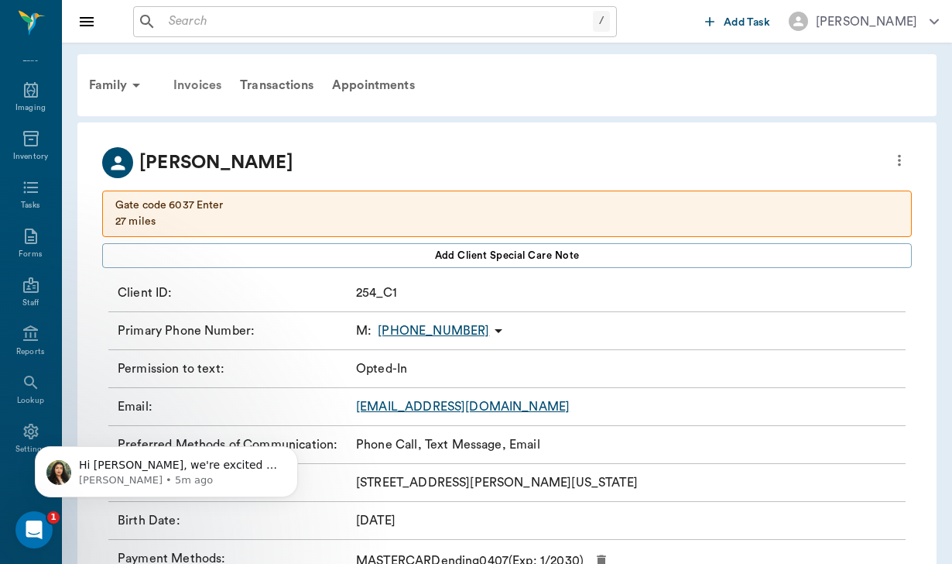
click at [204, 86] on div "Invoices" at bounding box center [197, 85] width 67 height 37
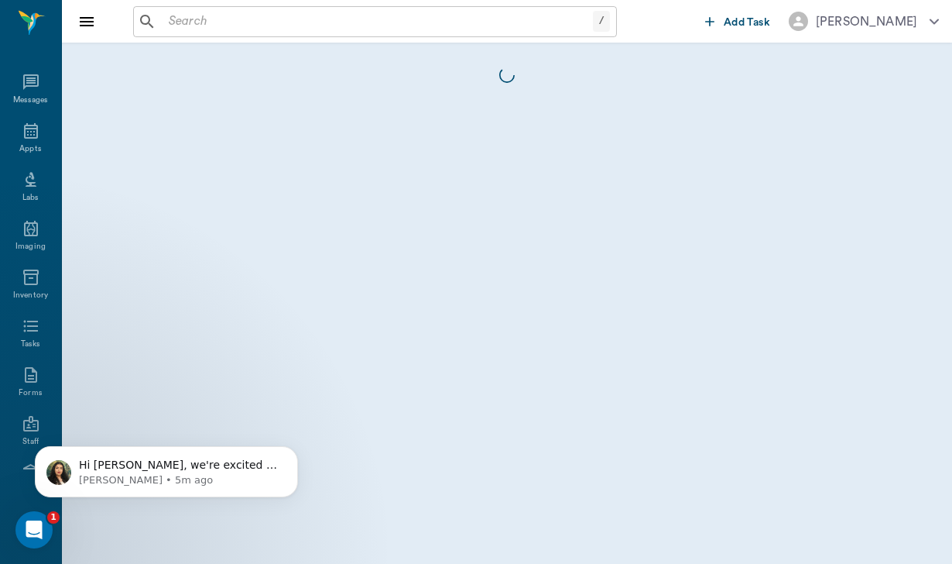
scroll to position [142, 0]
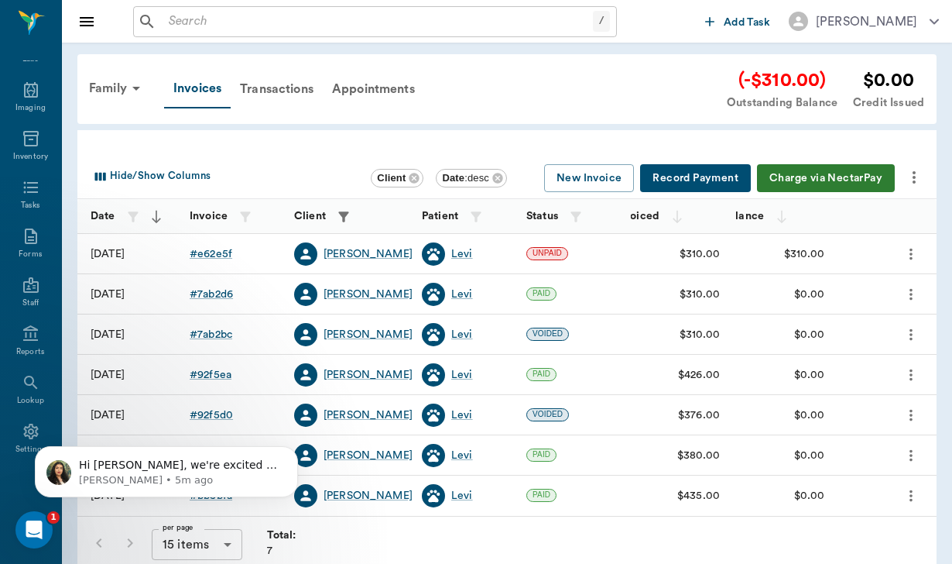
click at [801, 178] on button "Charge via NectarPay" at bounding box center [826, 178] width 138 height 29
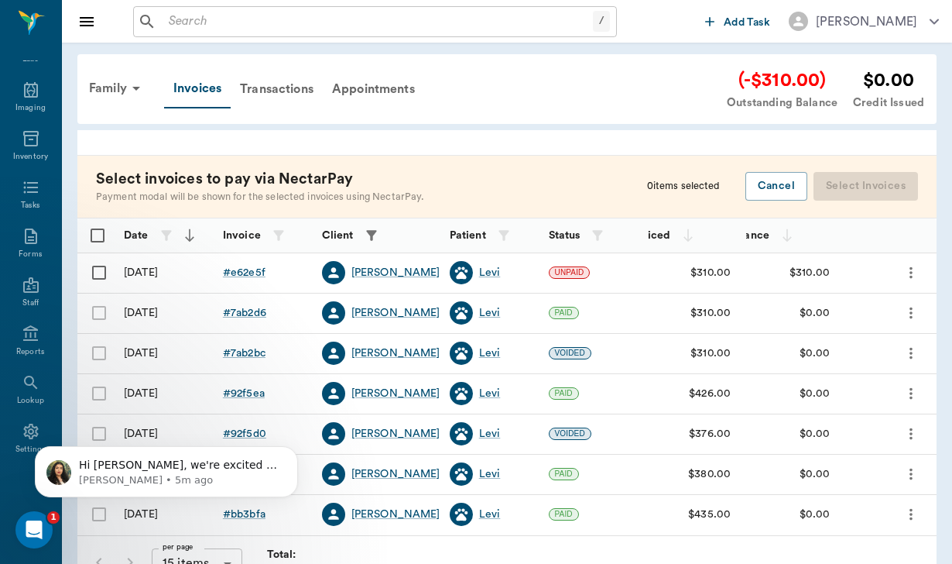
click at [105, 268] on input "Select row" at bounding box center [99, 272] width 33 height 33
checkbox input "false"
checkbox input "true"
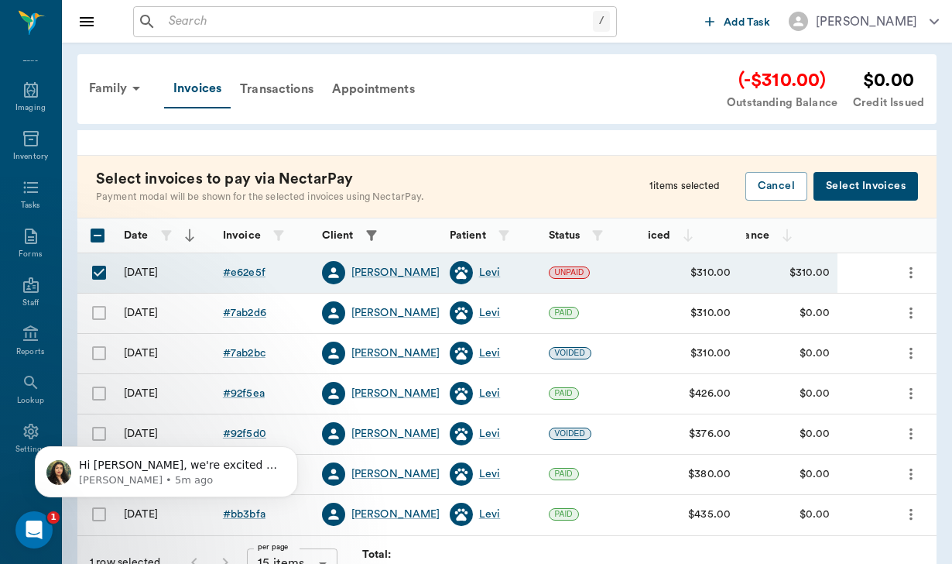
click at [864, 185] on button "Select Invoices" at bounding box center [866, 186] width 105 height 29
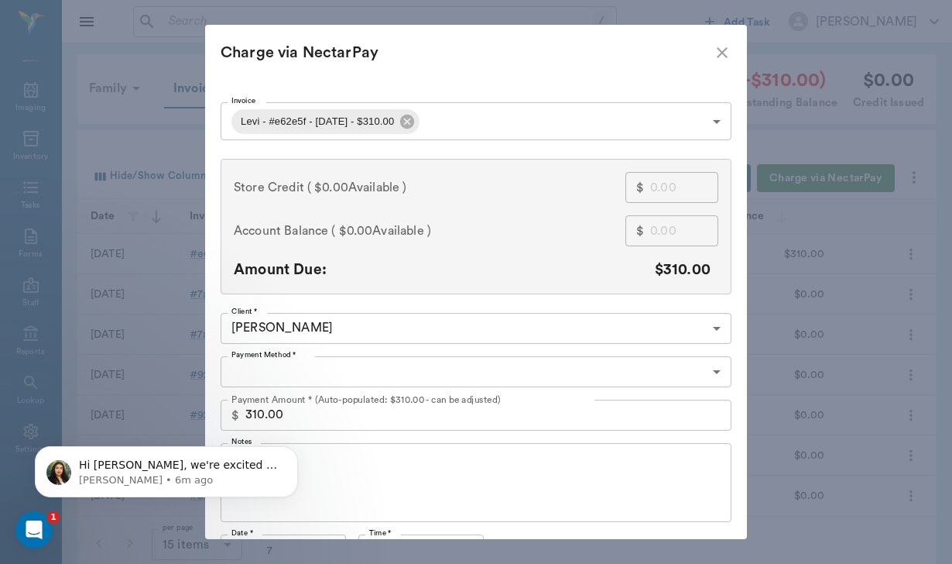
type input "CREDIT_CARDS_ON_FILE"
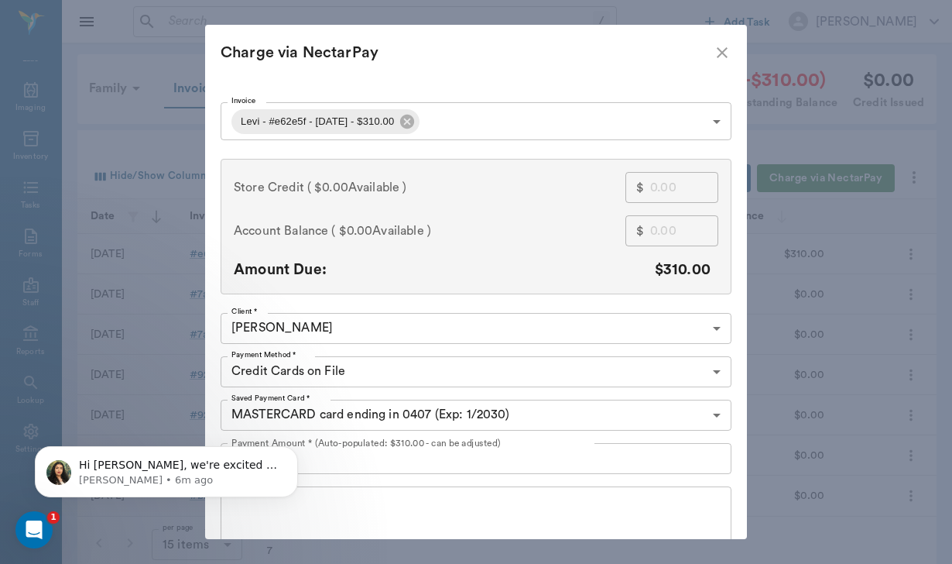
click at [317, 496] on html "Hi [PERSON_NAME], we're excited to roll out these features! We hope this helps …" at bounding box center [167, 467] width 310 height 108
click at [296, 451] on icon "Dismiss notification" at bounding box center [294, 450] width 9 height 9
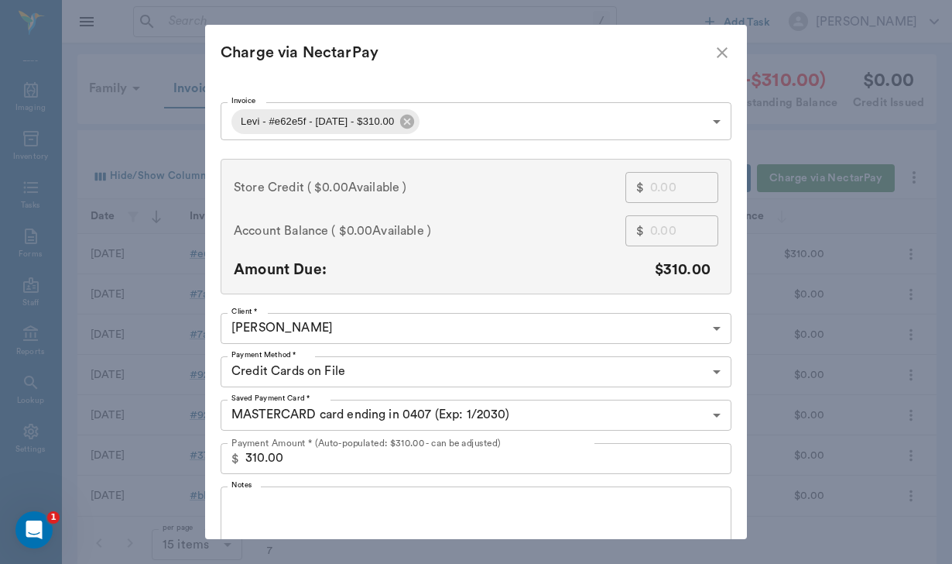
click at [268, 499] on textarea "Notes" at bounding box center [475, 525] width 489 height 53
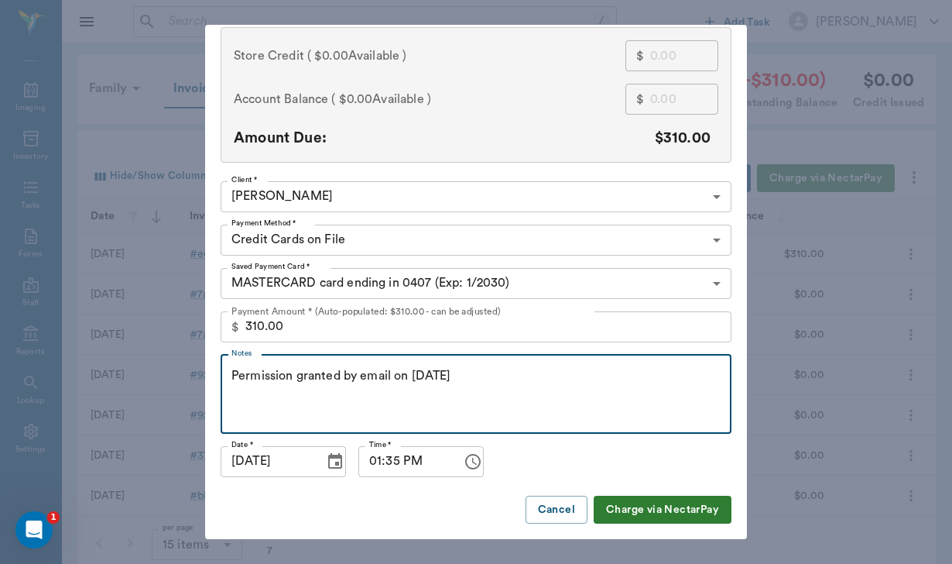
scroll to position [131, 0]
type textarea "Permission granted by email on [DATE]"
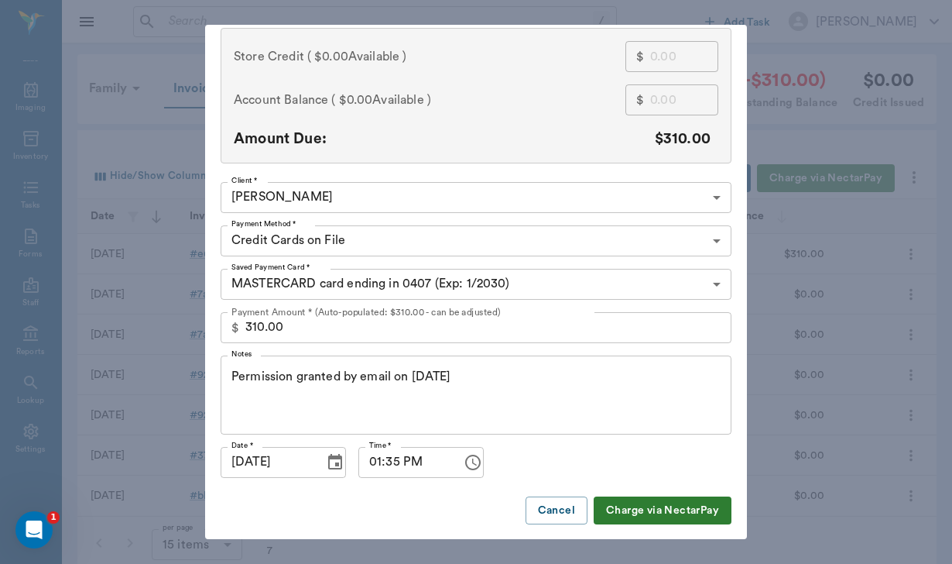
click at [656, 521] on button "Charge via NectarPay" at bounding box center [663, 510] width 138 height 29
